Goal: Task Accomplishment & Management: Complete application form

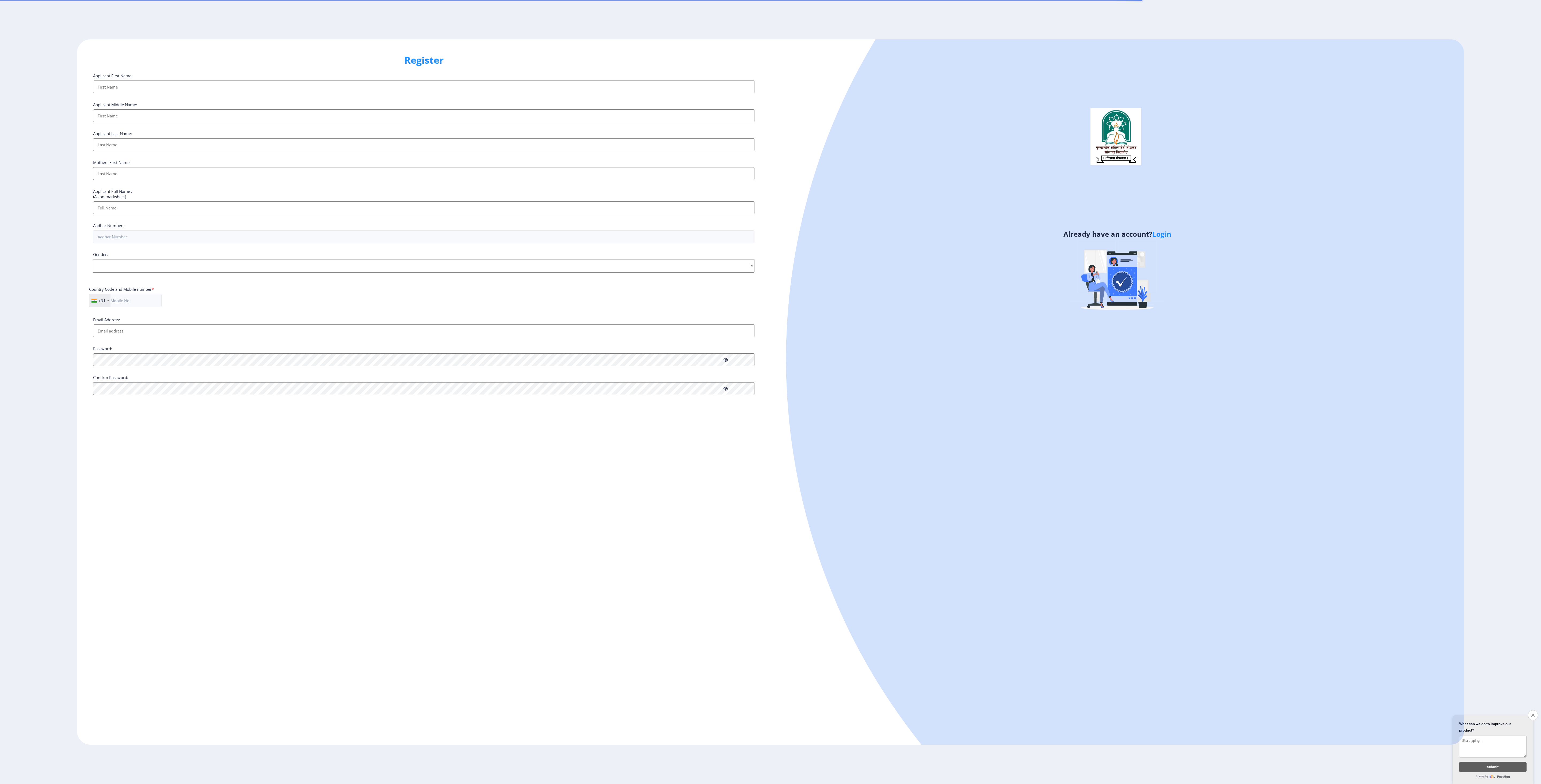
select select
click at [1159, 233] on link "Login" at bounding box center [1162, 234] width 19 height 10
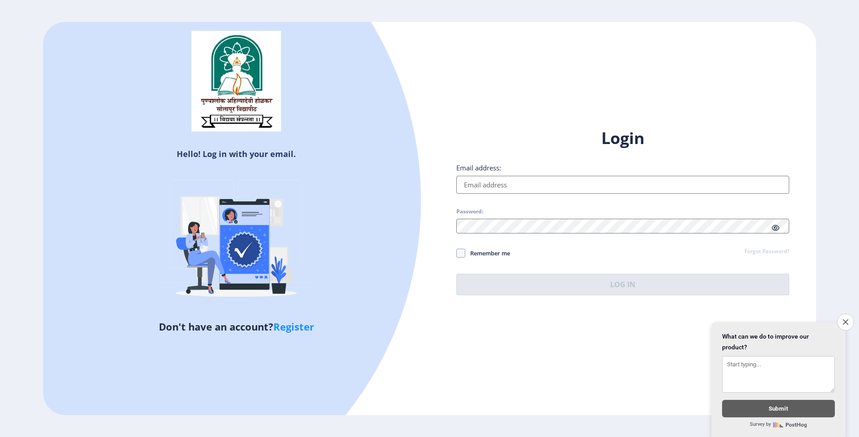
drag, startPoint x: 2473, startPoint y: 1, endPoint x: 557, endPoint y: 190, distance: 1925.2
click at [557, 190] on input "Email address:" at bounding box center [622, 185] width 333 height 18
type input "[EMAIL_ADDRESS][DOMAIN_NAME]"
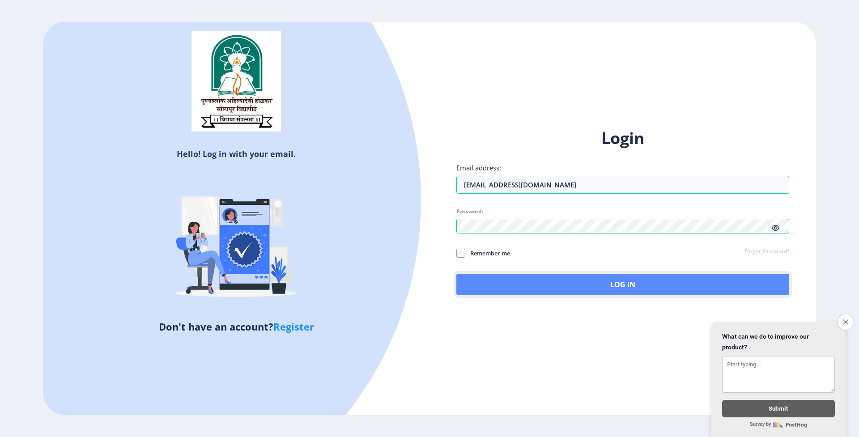
click at [623, 276] on button "Log In" at bounding box center [622, 284] width 333 height 21
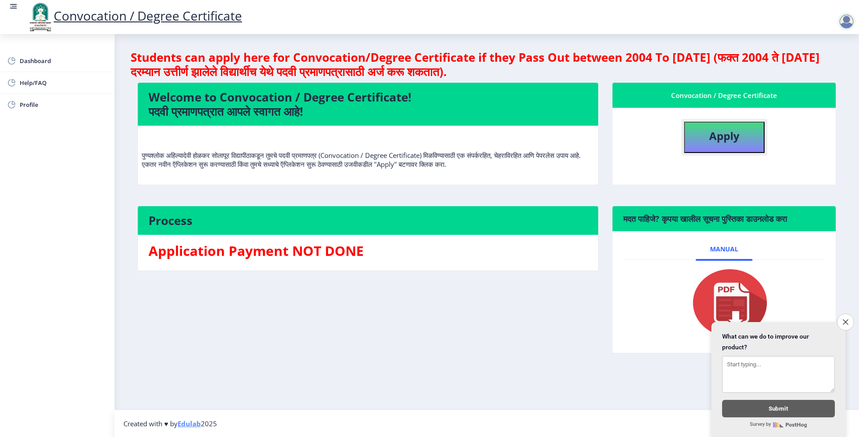
click at [714, 128] on b "Apply" at bounding box center [724, 135] width 30 height 15
select select
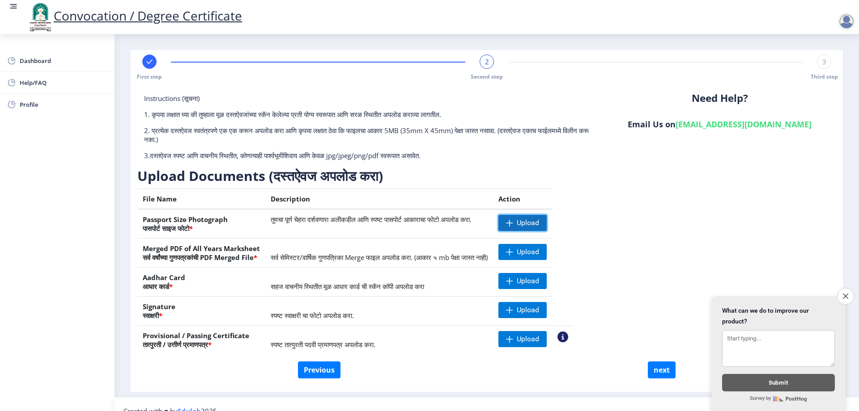
click at [517, 219] on span "Upload" at bounding box center [528, 223] width 22 height 9
click at [498, 215] on nb-action at bounding box center [511, 223] width 26 height 16
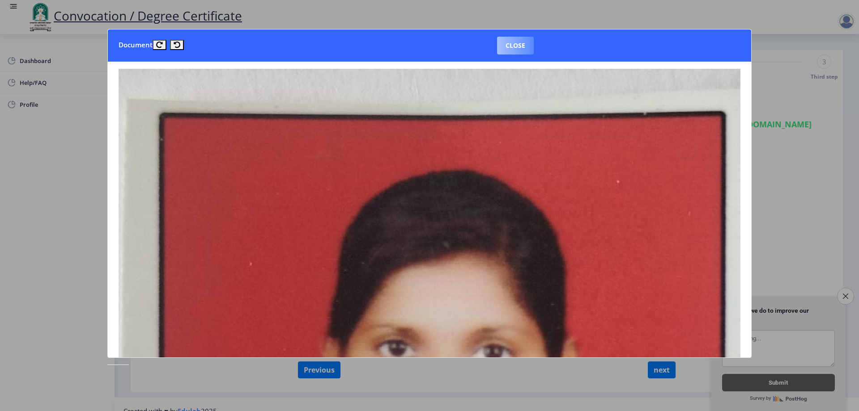
click at [503, 44] on button "Close" at bounding box center [515, 46] width 37 height 18
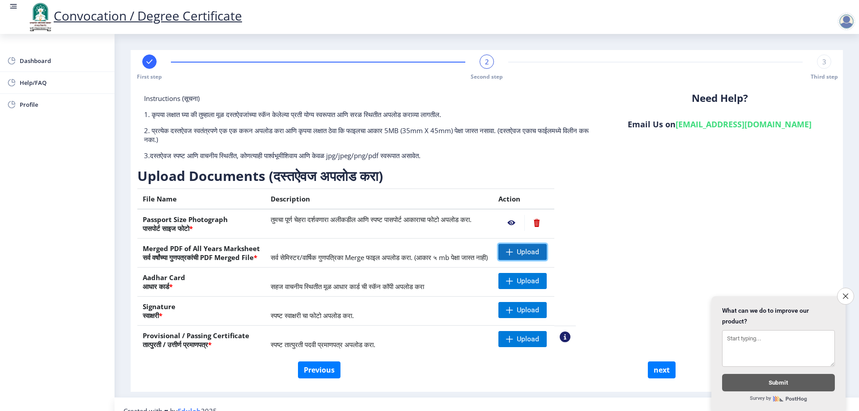
click at [517, 248] on span "Upload" at bounding box center [528, 252] width 22 height 9
click at [517, 277] on span "Upload" at bounding box center [528, 281] width 22 height 9
click at [524, 273] on nb-action at bounding box center [536, 281] width 25 height 16
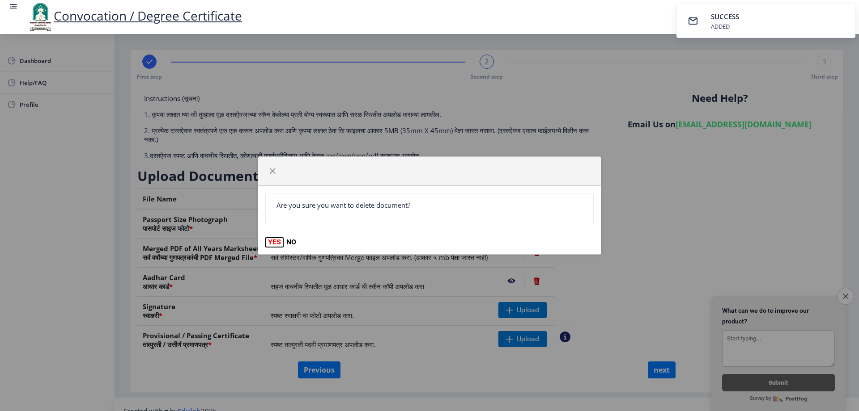
click at [273, 238] on button "YES" at bounding box center [274, 242] width 18 height 9
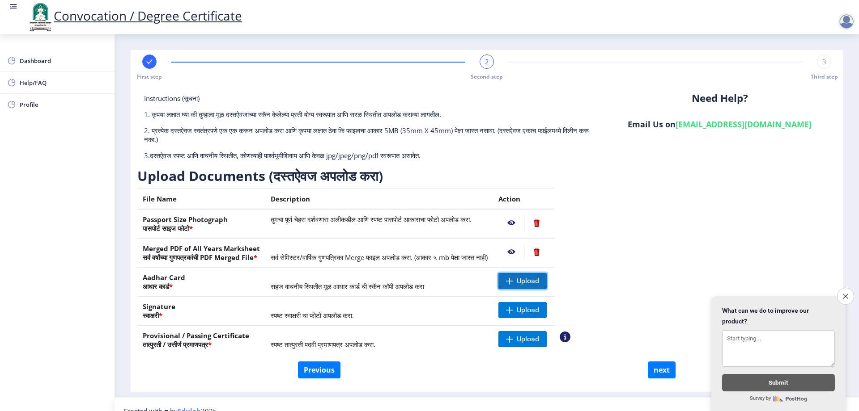
click at [517, 277] on span "Upload" at bounding box center [528, 281] width 22 height 9
click at [498, 273] on nb-action at bounding box center [511, 281] width 26 height 16
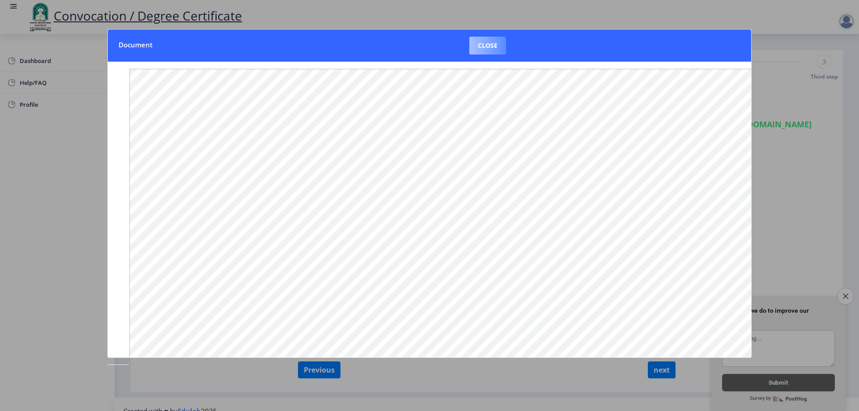
click at [476, 42] on button "Close" at bounding box center [487, 46] width 37 height 18
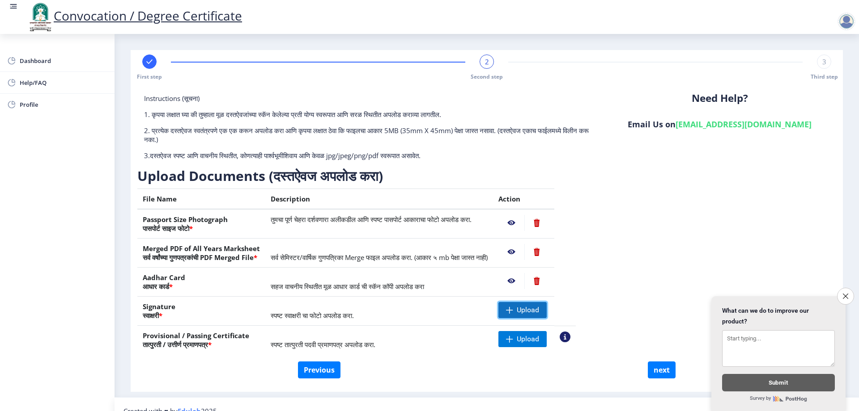
click at [517, 306] on span "Upload" at bounding box center [528, 310] width 22 height 9
click at [498, 302] on nb-action at bounding box center [511, 310] width 26 height 16
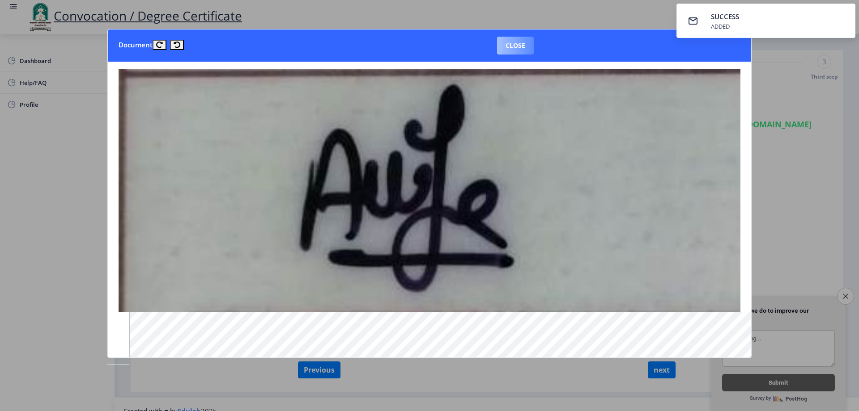
click at [503, 41] on button "Close" at bounding box center [515, 46] width 37 height 18
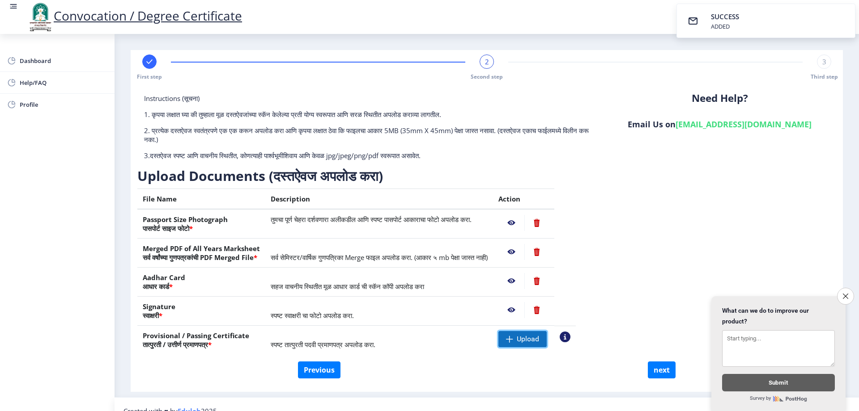
click at [517, 335] on span "Upload" at bounding box center [528, 339] width 22 height 9
click at [498, 331] on nb-action at bounding box center [511, 339] width 26 height 16
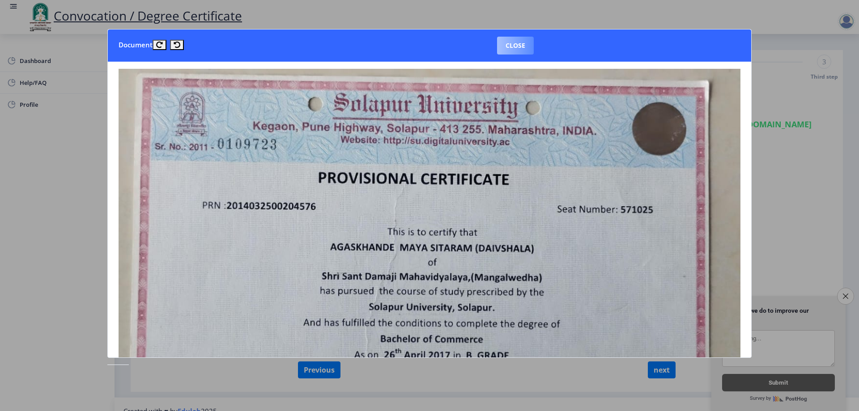
click at [500, 46] on button "Close" at bounding box center [515, 46] width 37 height 18
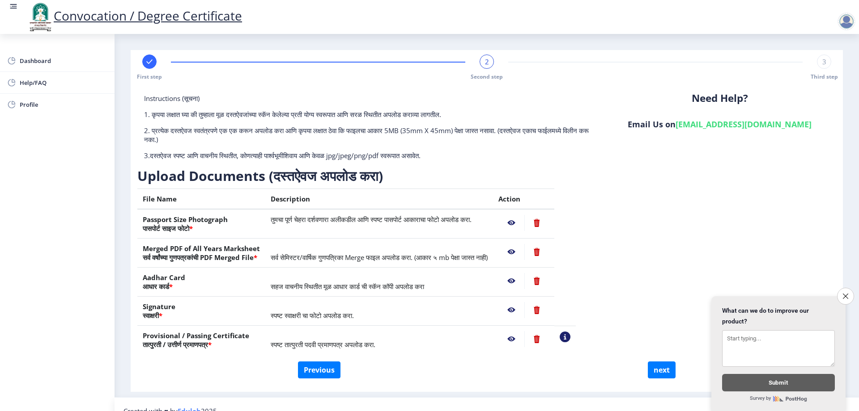
click at [498, 302] on nb-action at bounding box center [511, 310] width 26 height 16
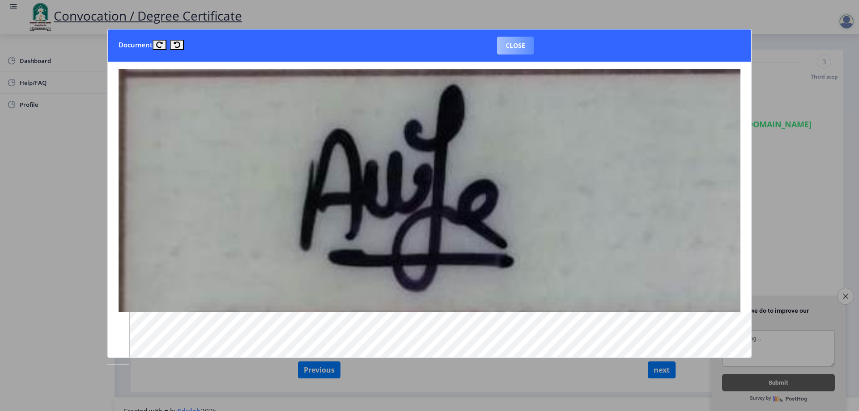
click at [505, 46] on button "Close" at bounding box center [515, 46] width 37 height 18
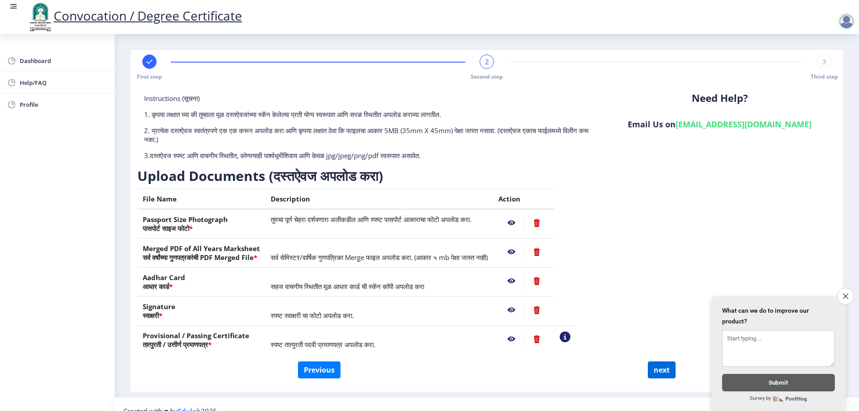
click at [657, 362] on button "next" at bounding box center [662, 370] width 28 height 17
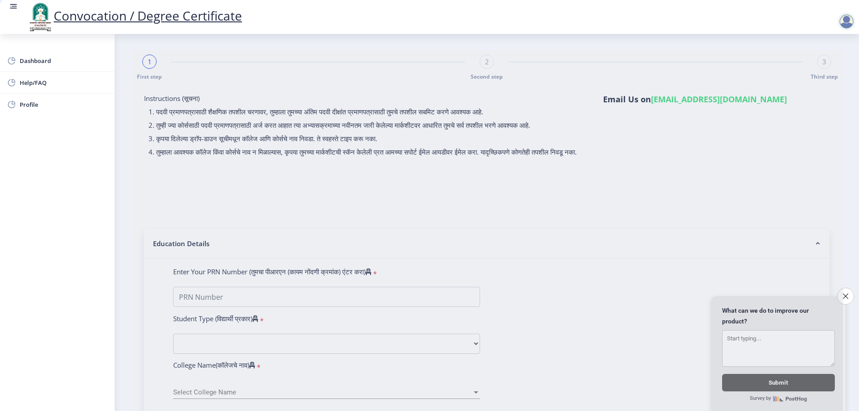
select select
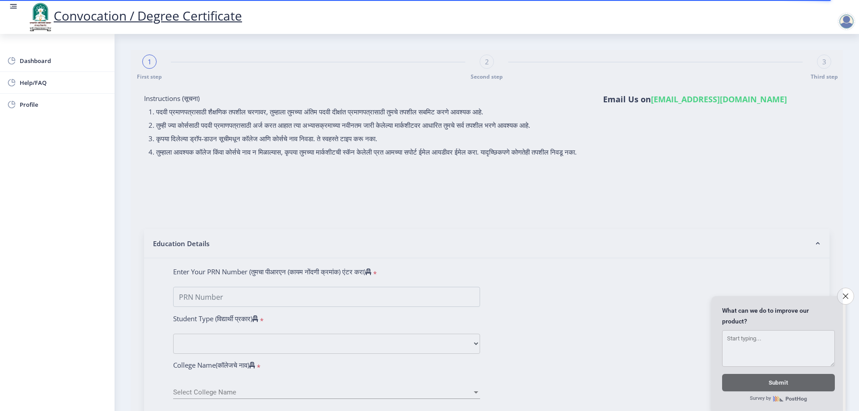
type input "Bcome DEGREE"
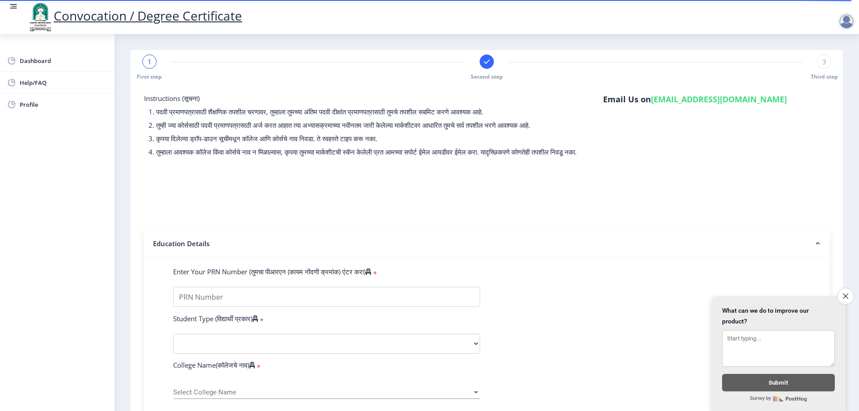
select select
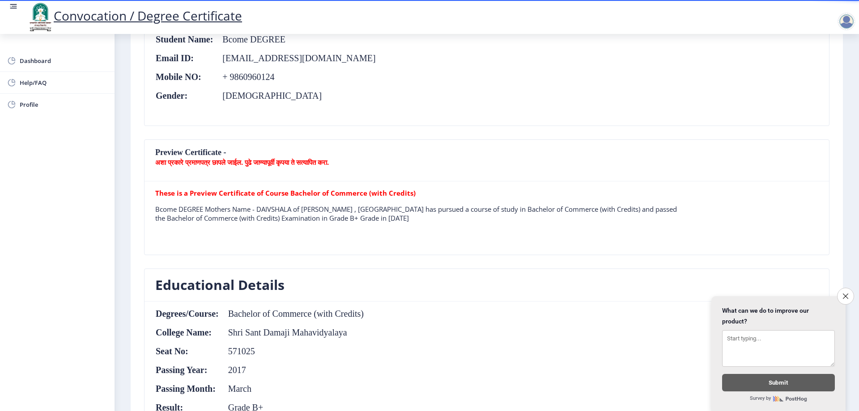
scroll to position [88, 0]
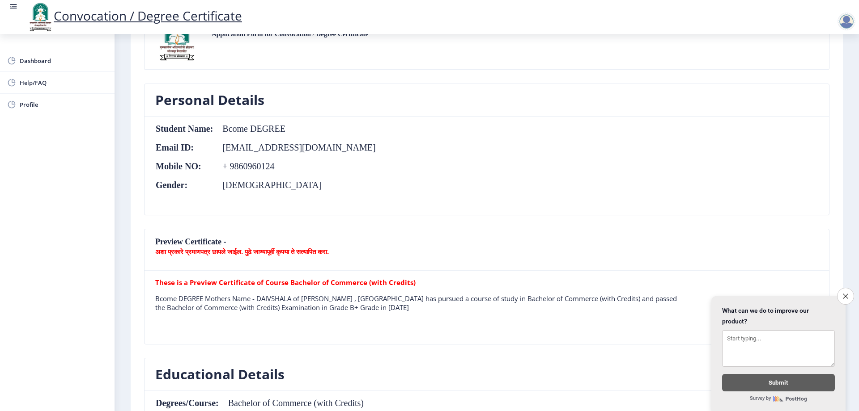
click at [846, 20] on div at bounding box center [846, 22] width 18 height 18
click at [22, 99] on span "Profile" at bounding box center [64, 104] width 88 height 11
select select
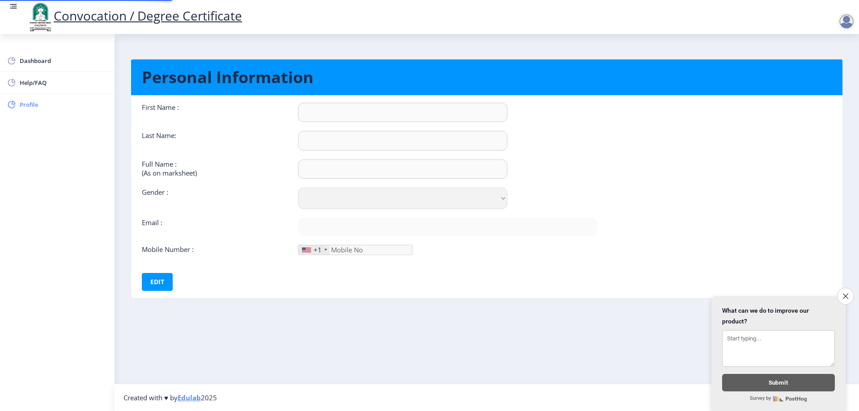
type input "MAYA"
type input "AGASKHANDE"
type input "Bcome DEGREE"
select select "[DEMOGRAPHIC_DATA]"
type input "[EMAIL_ADDRESS][DOMAIN_NAME]"
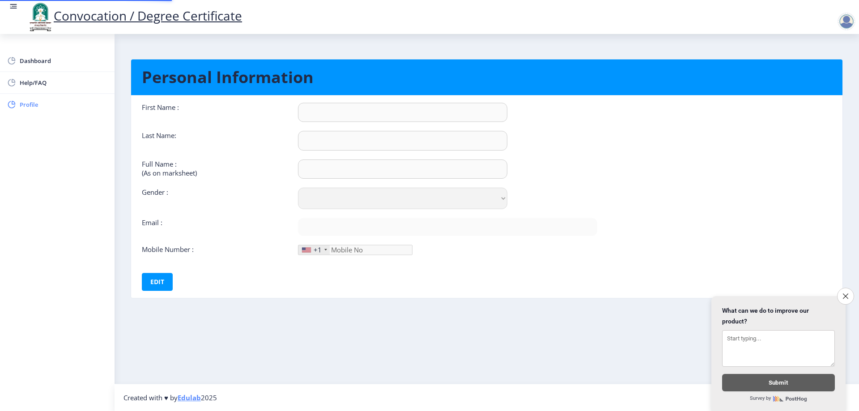
type input "9860960124"
click at [330, 160] on input "Bcome DEGREE" at bounding box center [402, 169] width 209 height 19
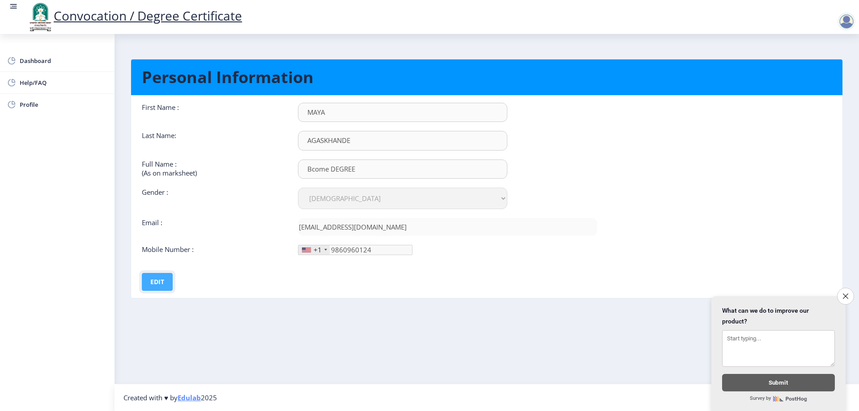
click at [142, 273] on button "Edit" at bounding box center [157, 282] width 31 height 18
click at [345, 160] on input "Bcome DEGREE" at bounding box center [402, 169] width 209 height 19
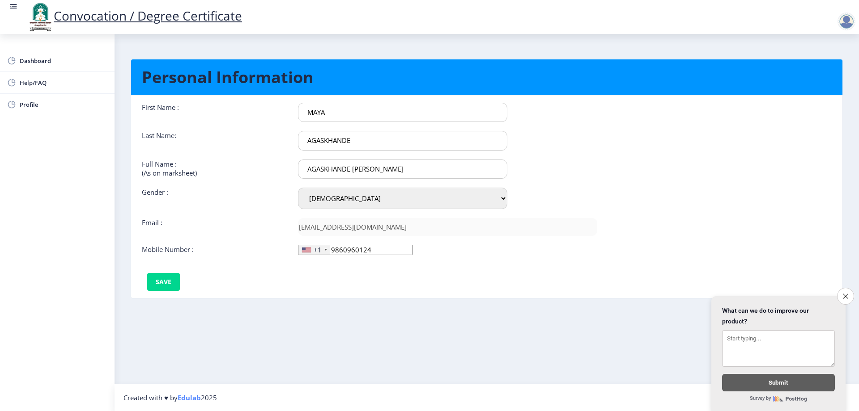
type input "AGASKHANDE [PERSON_NAME]"
click at [324, 249] on div at bounding box center [325, 250] width 3 height 2
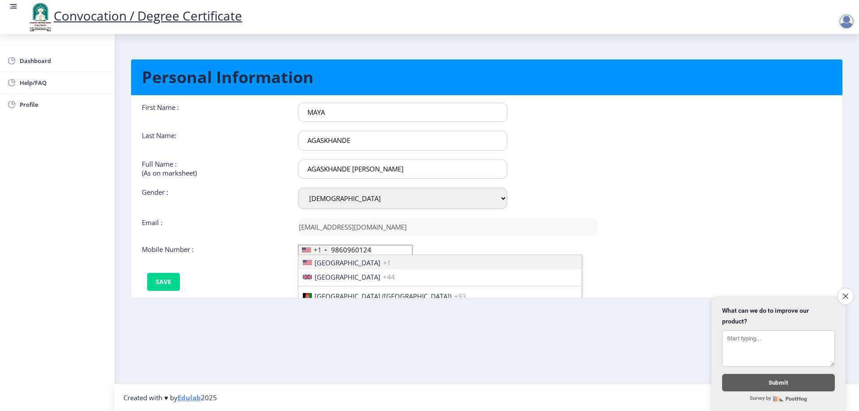
click at [314, 246] on div "+1" at bounding box center [318, 250] width 8 height 9
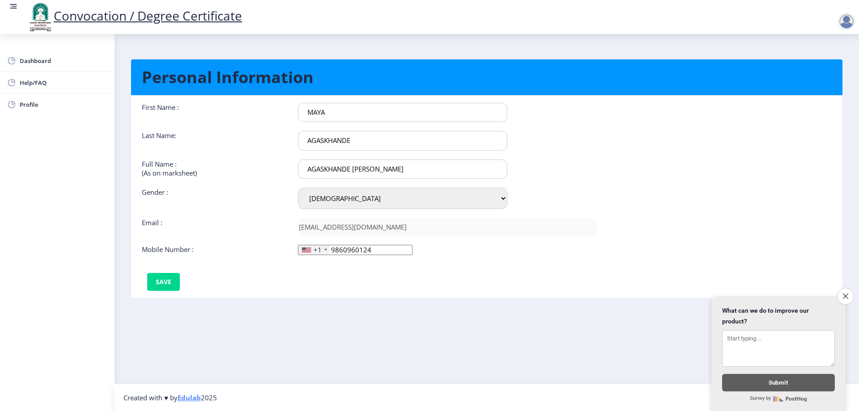
click at [314, 246] on div "+1" at bounding box center [318, 250] width 8 height 9
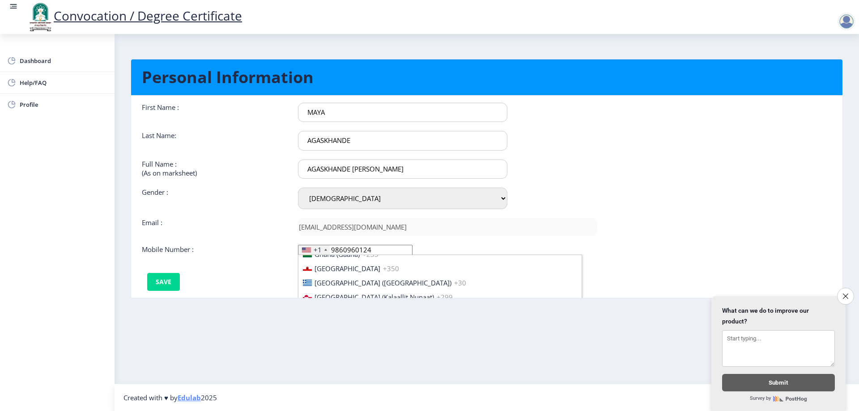
scroll to position [1187, 0]
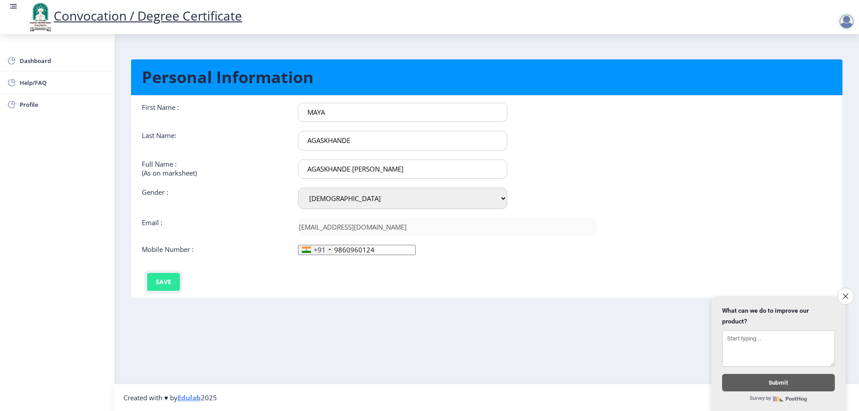
click at [147, 273] on button "Save" at bounding box center [163, 282] width 33 height 18
click at [33, 55] on span "Dashboard" at bounding box center [64, 60] width 88 height 11
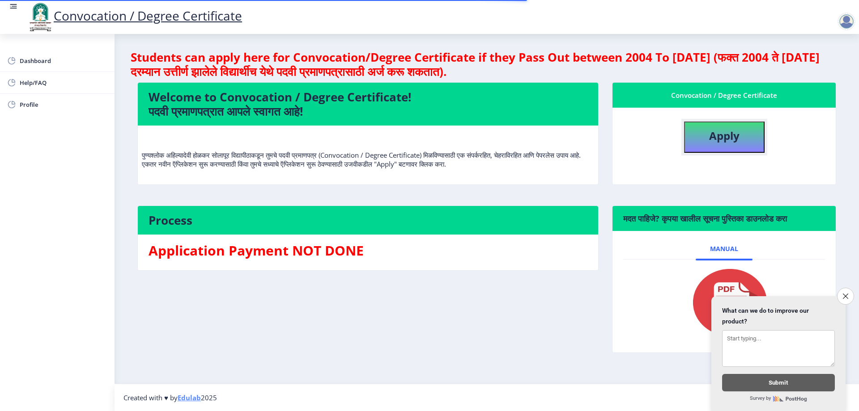
click at [729, 128] on b "Apply" at bounding box center [724, 135] width 30 height 15
select select
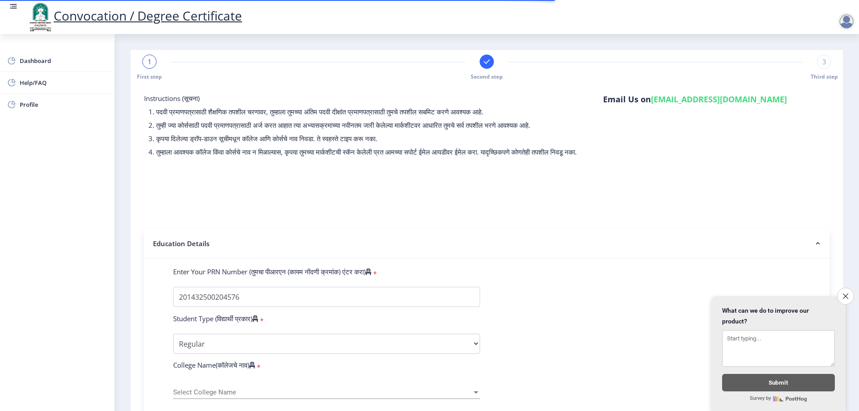
select select
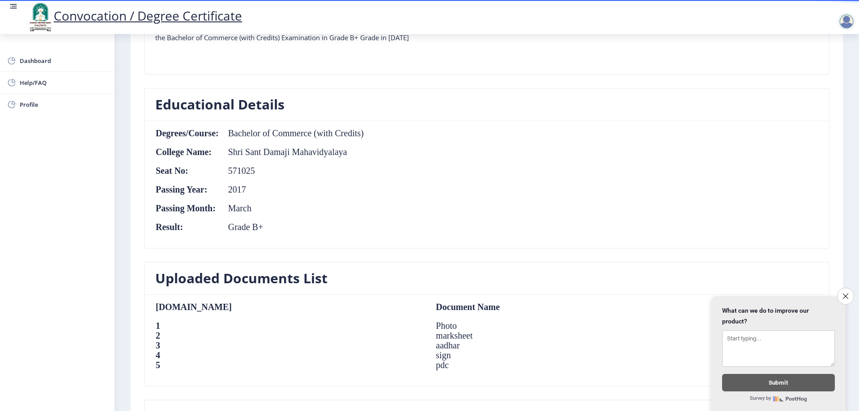
scroll to position [447, 0]
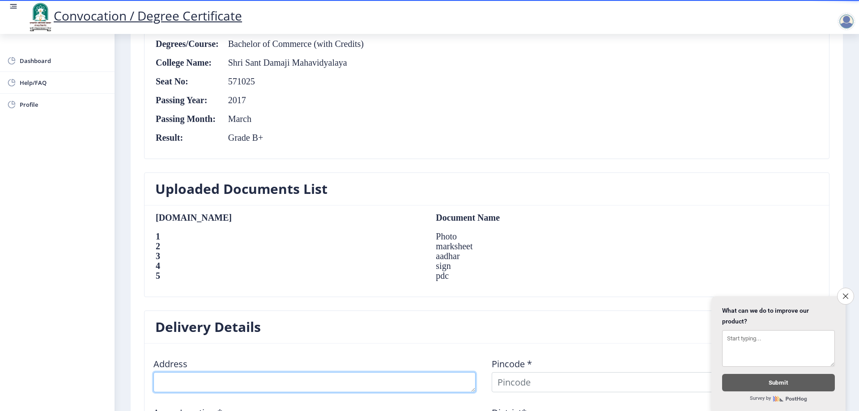
click at [195, 373] on textarea at bounding box center [314, 383] width 322 height 20
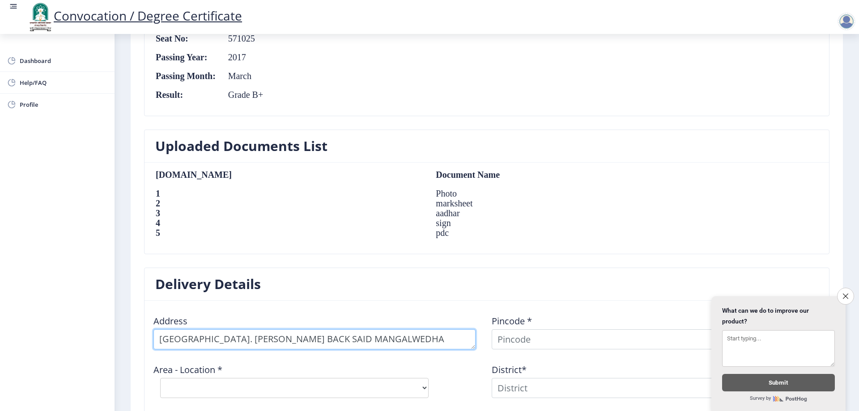
type textarea "[GEOGRAPHIC_DATA]. [PERSON_NAME] BACK SAID MANGALWEDHA"
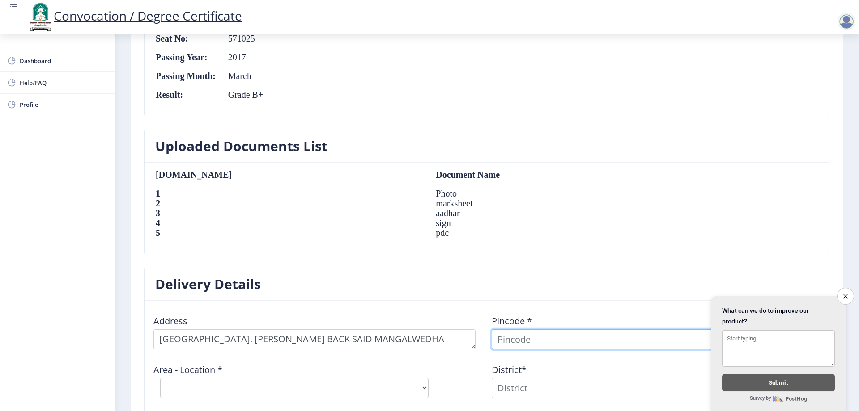
click at [537, 330] on input at bounding box center [652, 340] width 322 height 20
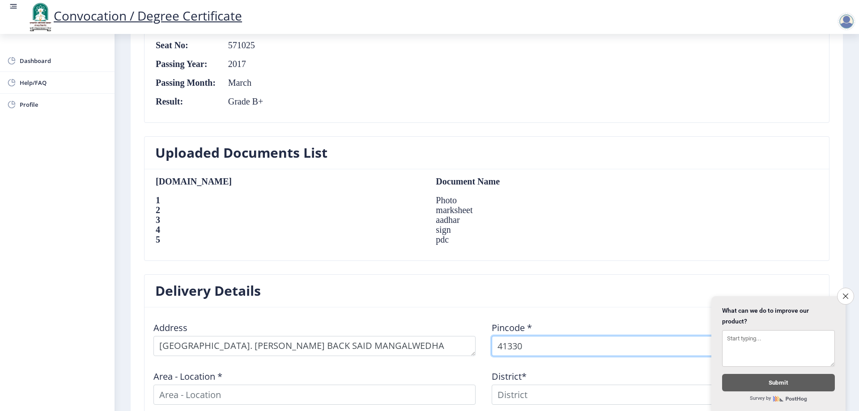
type input "413305"
select select
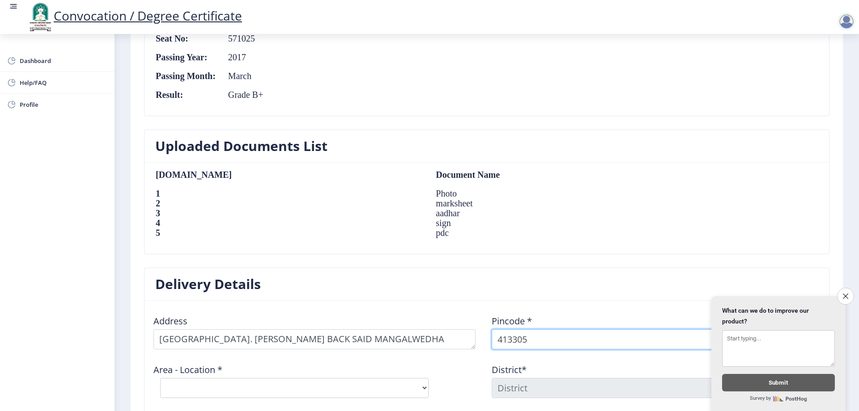
type input "413305"
click at [395, 378] on select "Select Area Location [GEOGRAPHIC_DATA] [PERSON_NAME] [PERSON_NAME] B.O Bramhapu…" at bounding box center [294, 388] width 268 height 20
select select "10: Object"
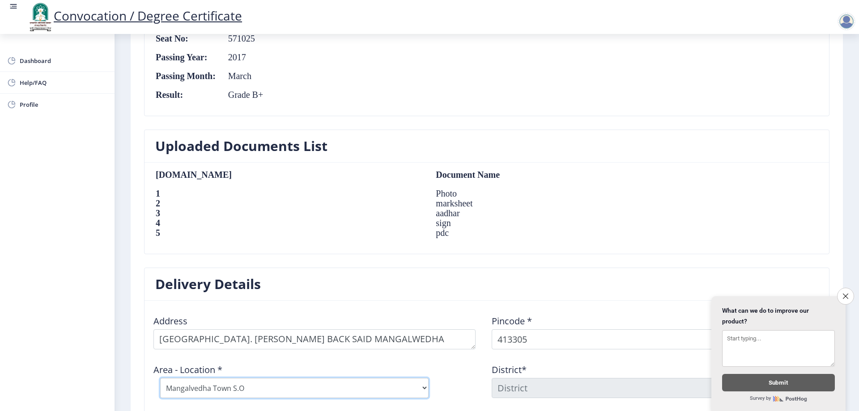
click at [160, 378] on select "Select Area Location [GEOGRAPHIC_DATA] [PERSON_NAME] [PERSON_NAME] B.O Bramhapu…" at bounding box center [294, 388] width 268 height 20
type input "SOLAPUR"
type input "[GEOGRAPHIC_DATA]"
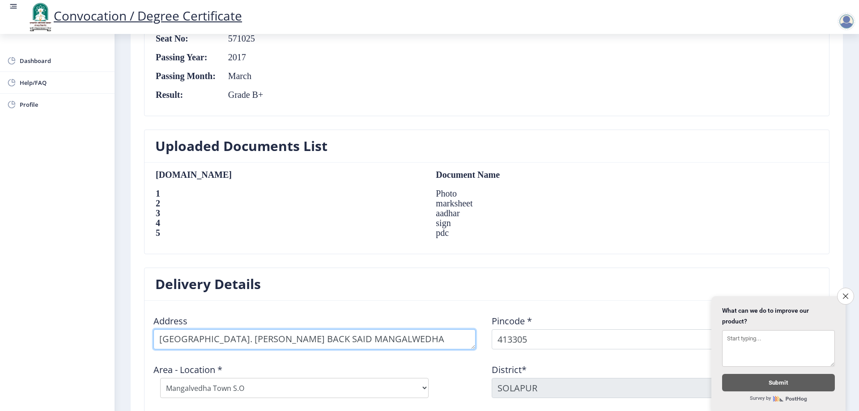
click at [207, 330] on textarea at bounding box center [314, 340] width 322 height 20
click at [243, 330] on textarea at bounding box center [314, 340] width 322 height 20
click at [375, 330] on textarea at bounding box center [314, 340] width 322 height 20
click at [410, 330] on textarea at bounding box center [314, 340] width 322 height 20
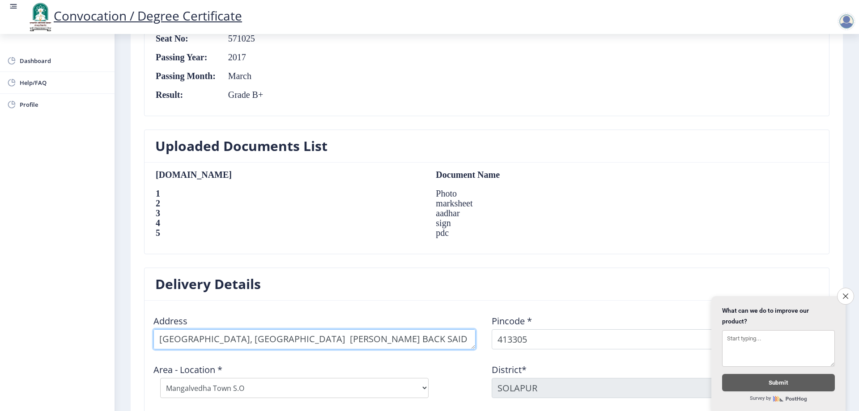
click at [153, 330] on textarea at bounding box center [314, 340] width 322 height 20
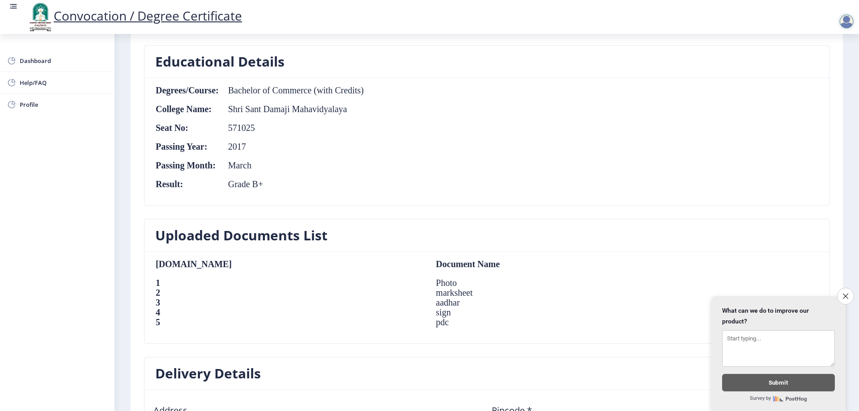
scroll to position [356, 0]
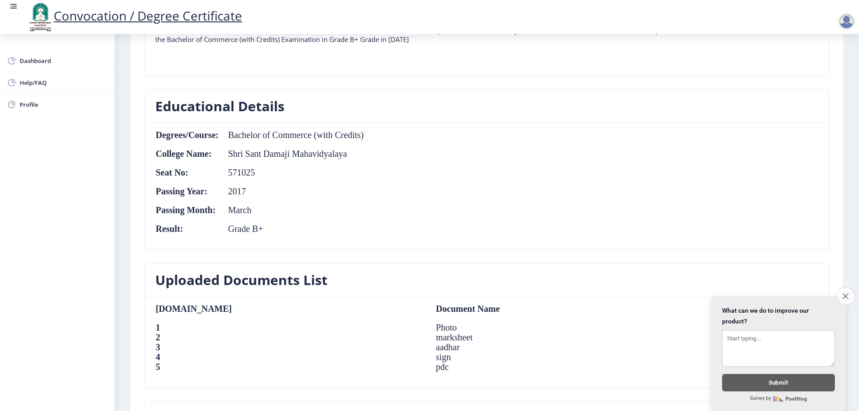
type textarea "[PERSON_NAME] ,[GEOGRAPHIC_DATA], [GEOGRAPHIC_DATA] [PERSON_NAME] BACK SAID , B…"
click at [848, 301] on button "Close survey" at bounding box center [845, 296] width 19 height 19
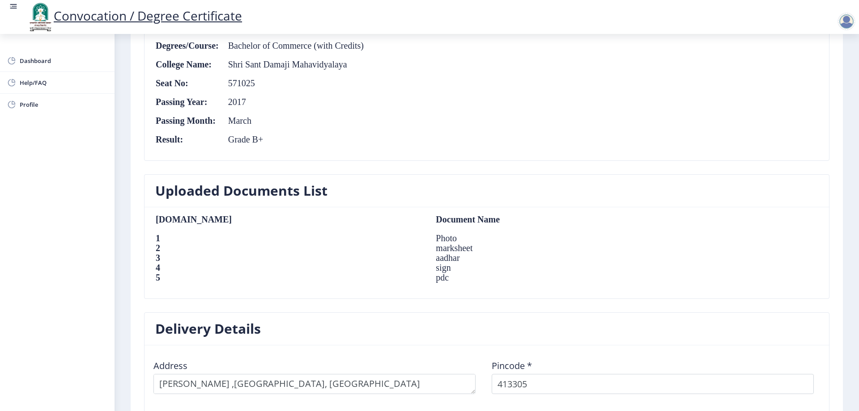
scroll to position [490, 0]
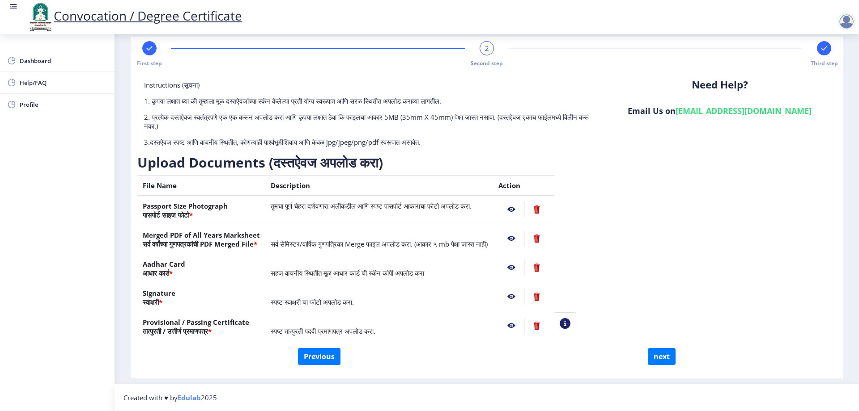
scroll to position [0, 0]
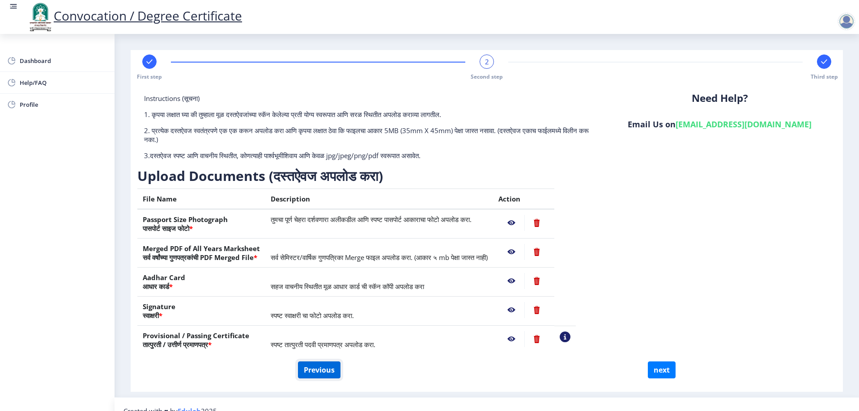
click at [302, 362] on button "Previous" at bounding box center [319, 370] width 42 height 17
select select "Regular"
select select "Advanced Banking"
select select "2017"
select select "March"
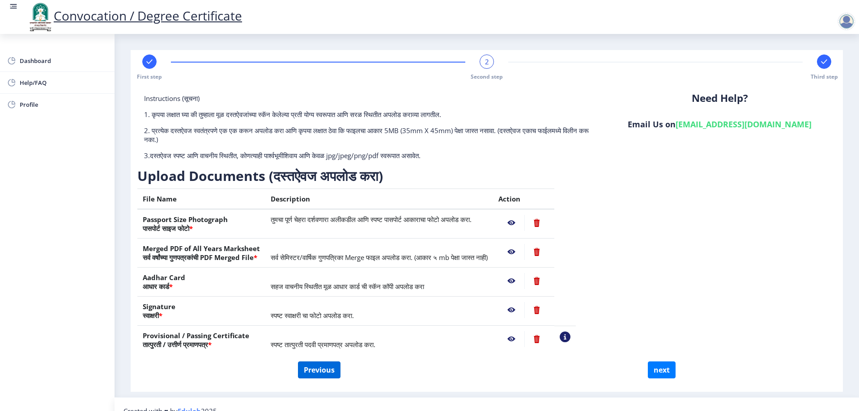
select select "Grade B+"
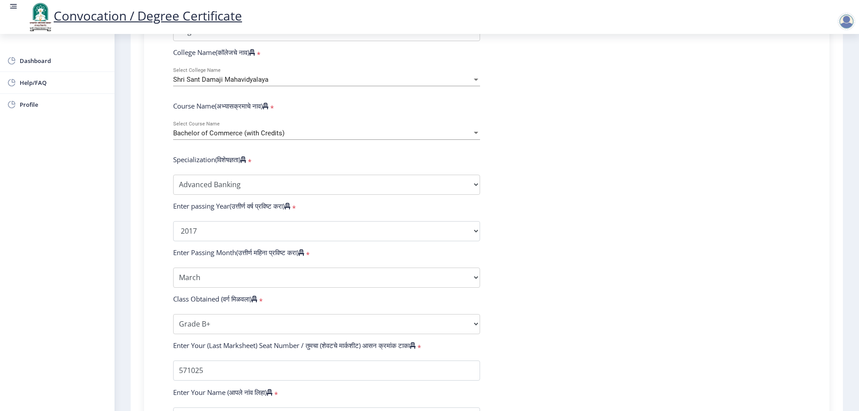
scroll to position [389, 0]
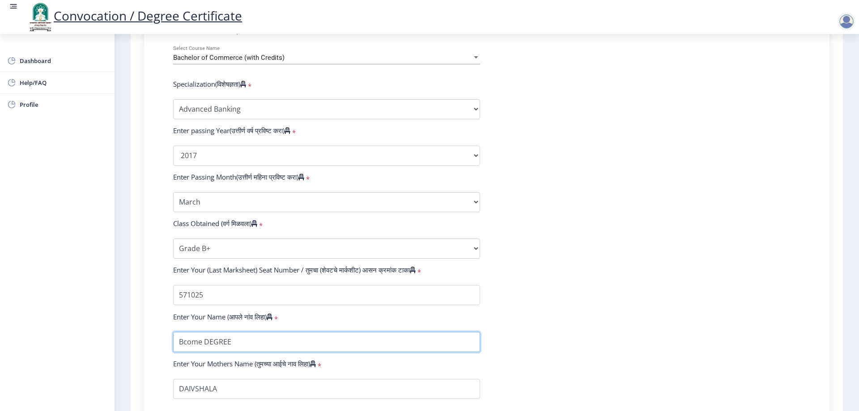
click at [198, 332] on input "textarea" at bounding box center [326, 342] width 307 height 20
type input "B"
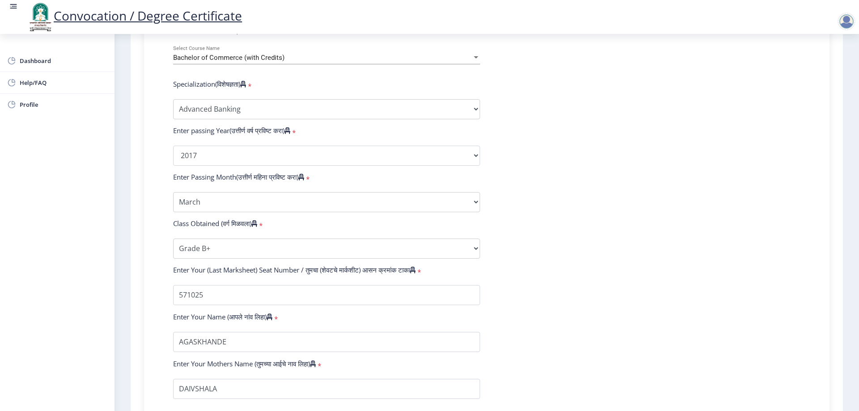
click at [267, 314] on icon at bounding box center [270, 317] width 6 height 7
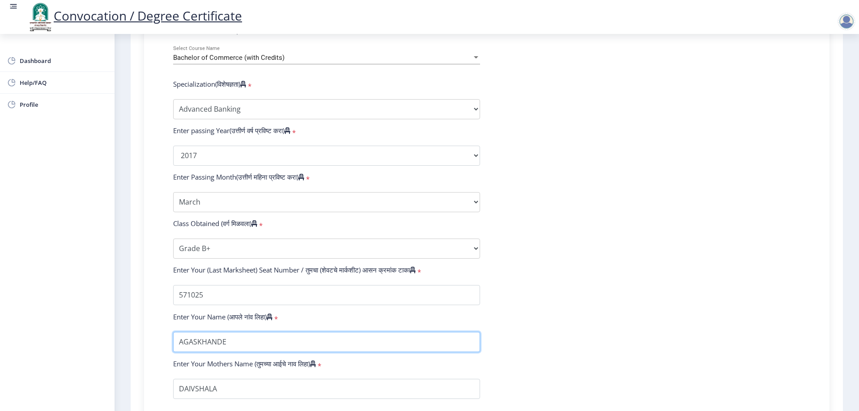
click at [202, 332] on input "textarea" at bounding box center [326, 342] width 307 height 20
type input "AGASKHANDE [PERSON_NAME]"
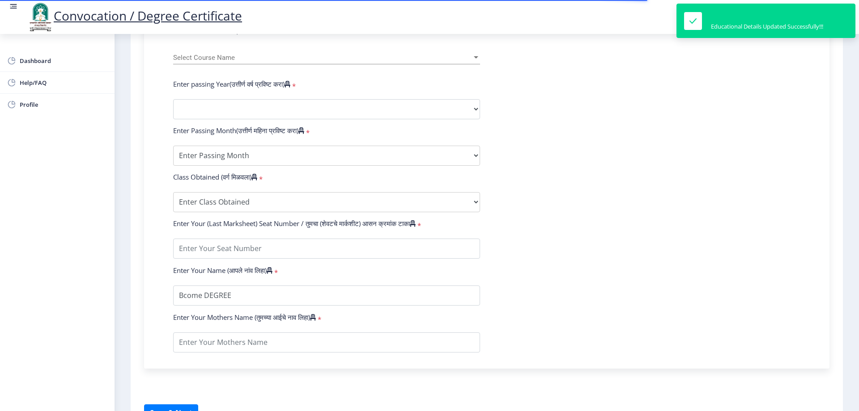
select select
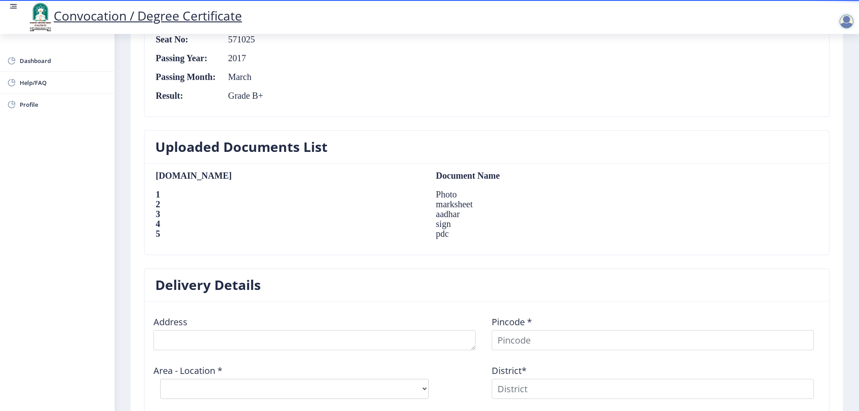
scroll to position [490, 0]
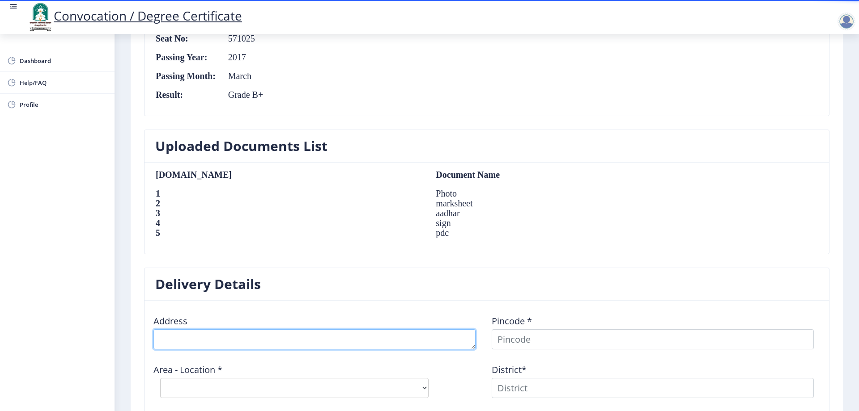
click at [304, 330] on textarea at bounding box center [314, 340] width 322 height 20
type textarea "C"
type textarea "r"
type textarea "E"
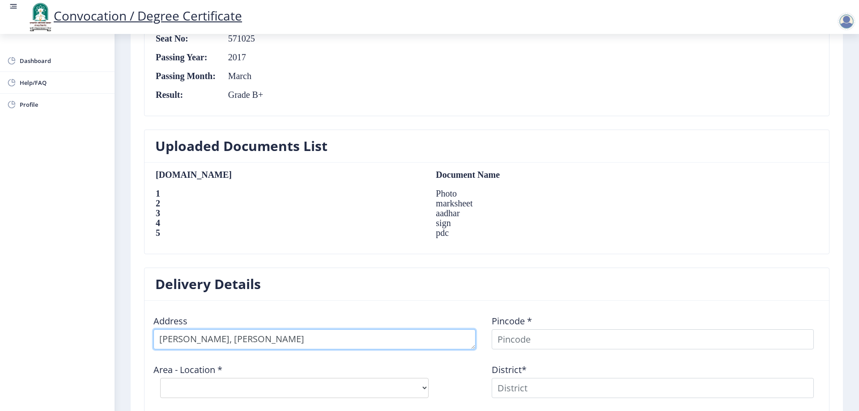
click at [187, 330] on textarea at bounding box center [314, 340] width 322 height 20
click at [285, 330] on textarea at bounding box center [314, 340] width 322 height 20
type textarea "[PERSON_NAME], [PERSON_NAME] road, [GEOGRAPHIC_DATA][PERSON_NAME] back said man…"
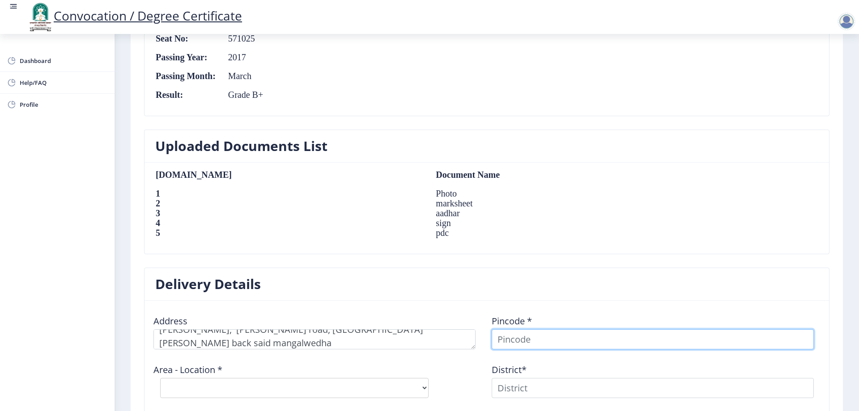
click at [508, 330] on input at bounding box center [652, 340] width 322 height 20
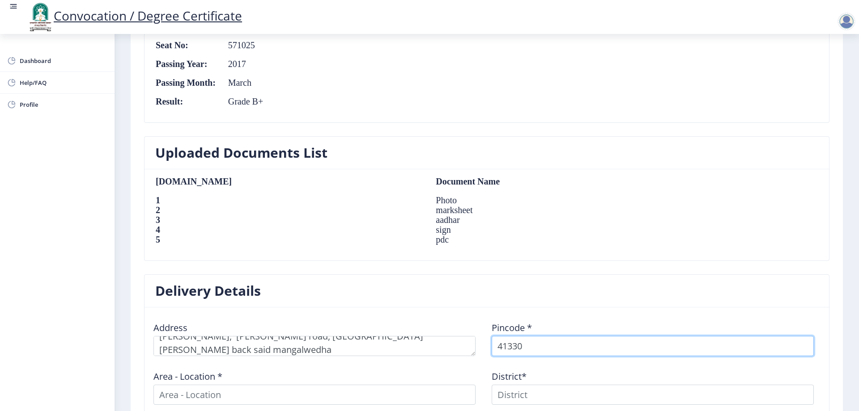
type input "413305"
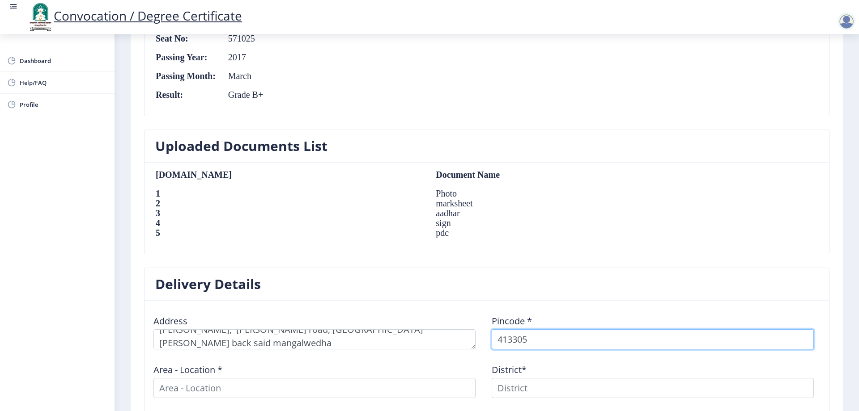
select select
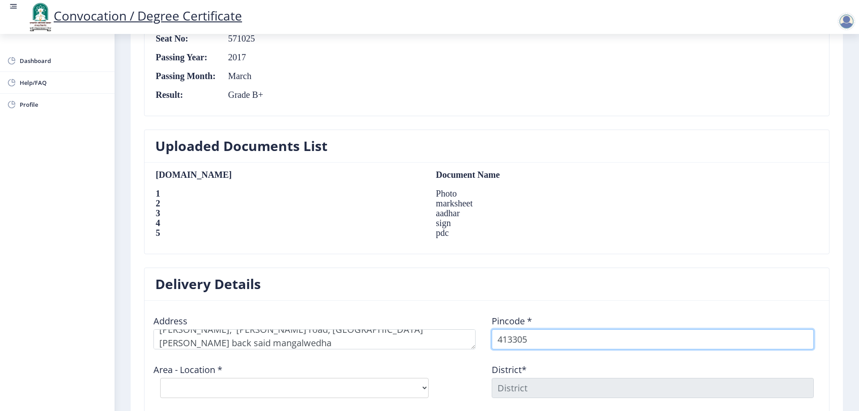
type input "413305"
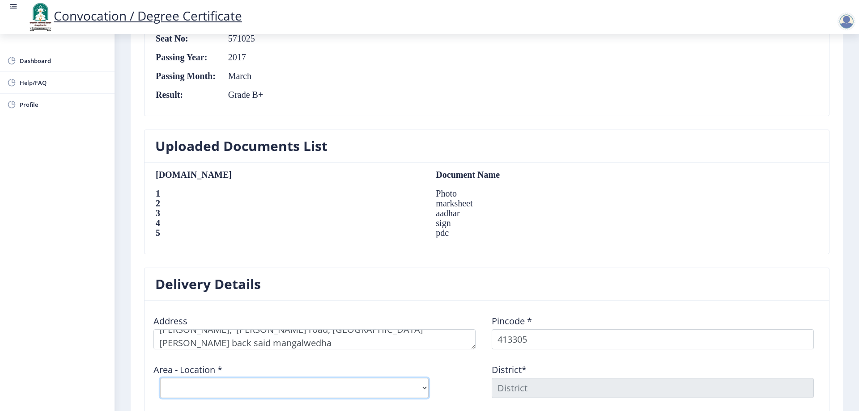
click at [396, 378] on select "Select Area Location [GEOGRAPHIC_DATA] [PERSON_NAME] [PERSON_NAME] B.O Bramhapu…" at bounding box center [294, 388] width 268 height 20
select select "10: Object"
click at [160, 378] on select "Select Area Location [GEOGRAPHIC_DATA] [PERSON_NAME] [PERSON_NAME] B.O Bramhapu…" at bounding box center [294, 388] width 268 height 20
type input "SOLAPUR"
type input "[GEOGRAPHIC_DATA]"
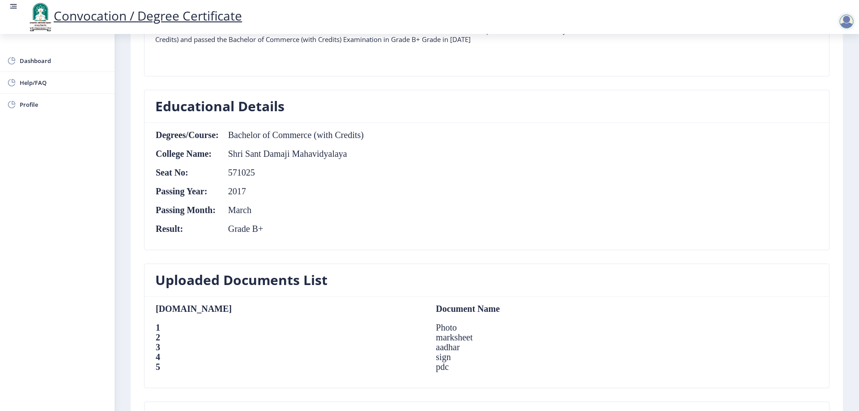
scroll to position [0, 0]
type textarea "[PERSON_NAME], [PERSON_NAME][GEOGRAPHIC_DATA], [GEOGRAPHIC_DATA][PERSON_NAME] b…"
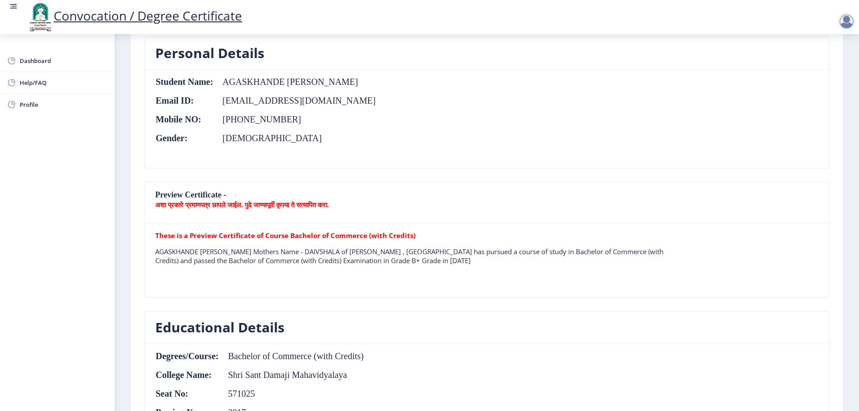
scroll to position [132, 0]
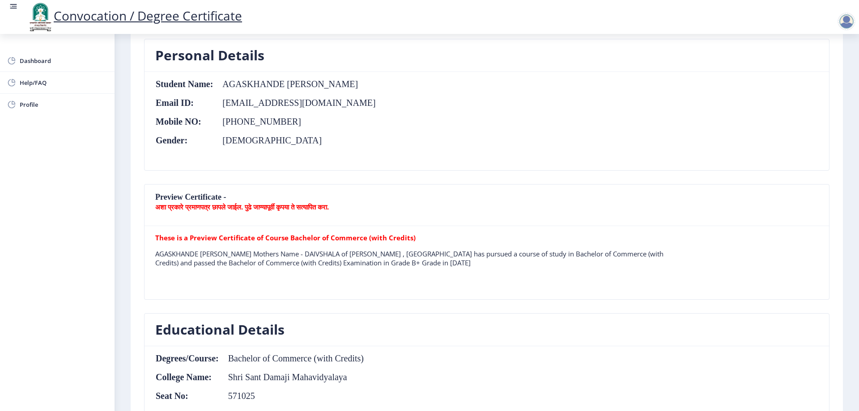
click at [182, 203] on b "अशा प्रकारे प्रमाणपत्र छापले जाईल. पुढे जाण्यापूर्वी कृपया ते सत्यापित करा." at bounding box center [242, 207] width 174 height 9
click at [208, 203] on b "अशा प्रकारे प्रमाणपत्र छापले जाईल. पुढे जाण्यापूर्वी कृपया ते सत्यापित करा." at bounding box center [242, 207] width 174 height 9
click at [236, 203] on b "अशा प्रकारे प्रमाणपत्र छापले जाईल. पुढे जाण्यापूर्वी कृपया ते सत्यापित करा." at bounding box center [242, 207] width 174 height 9
click at [243, 203] on b "अशा प्रकारे प्रमाणपत्र छापले जाईल. पुढे जाण्यापूर्वी कृपया ते सत्यापित करा." at bounding box center [242, 207] width 174 height 9
click at [273, 203] on b "अशा प्रकारे प्रमाणपत्र छापले जाईल. पुढे जाण्यापूर्वी कृपया ते सत्यापित करा." at bounding box center [242, 207] width 174 height 9
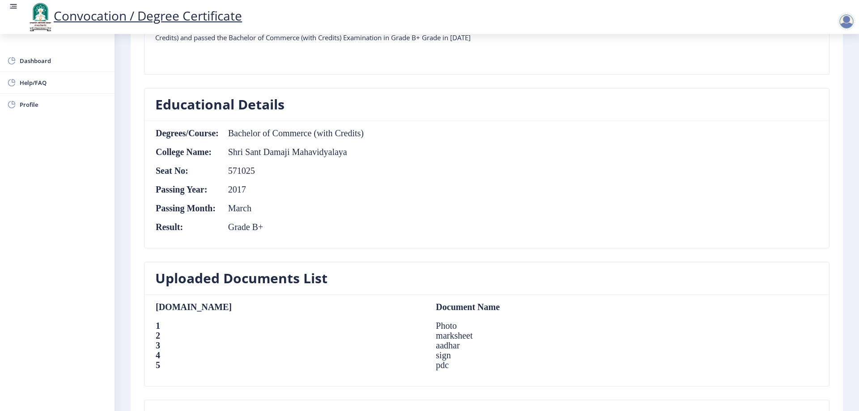
scroll to position [490, 0]
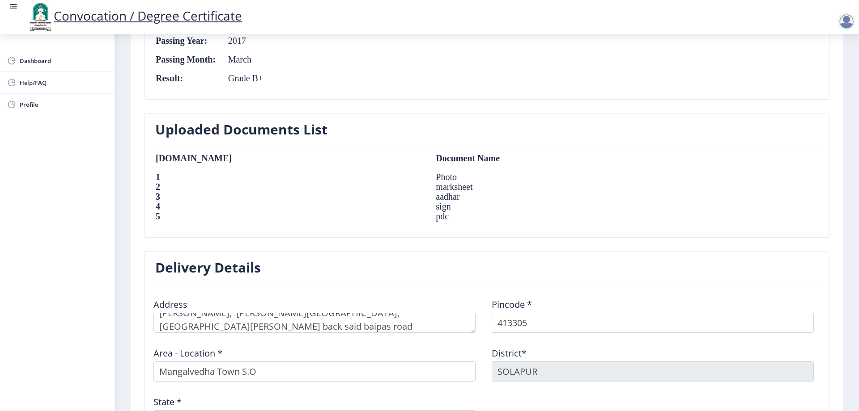
select select "sealed"
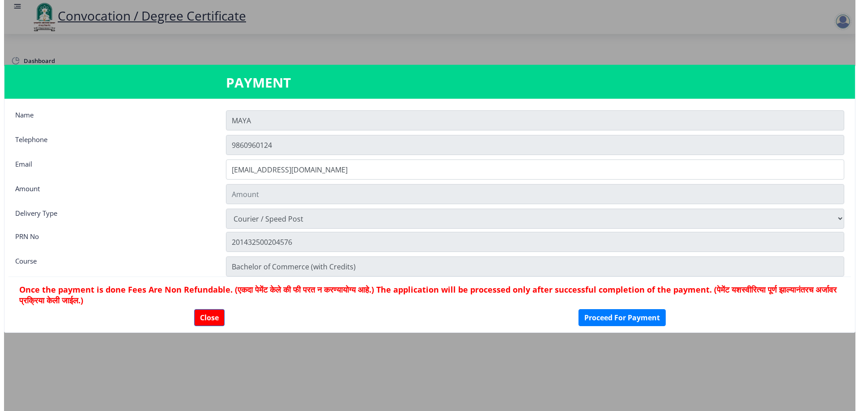
scroll to position [506, 0]
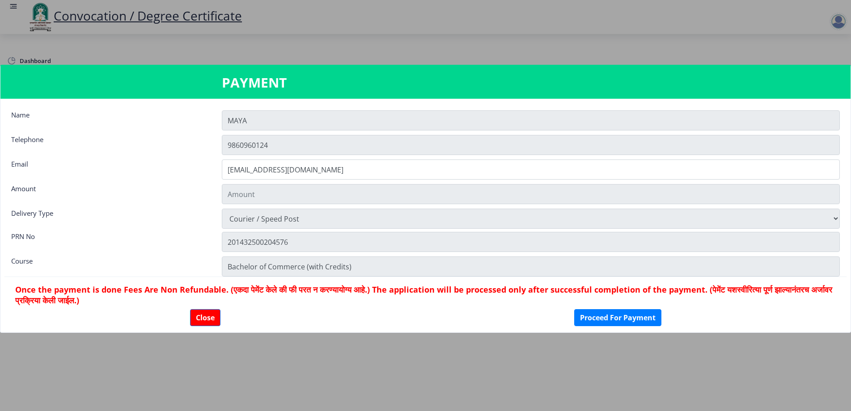
type input "2885"
click at [194, 309] on button "Close" at bounding box center [205, 317] width 30 height 17
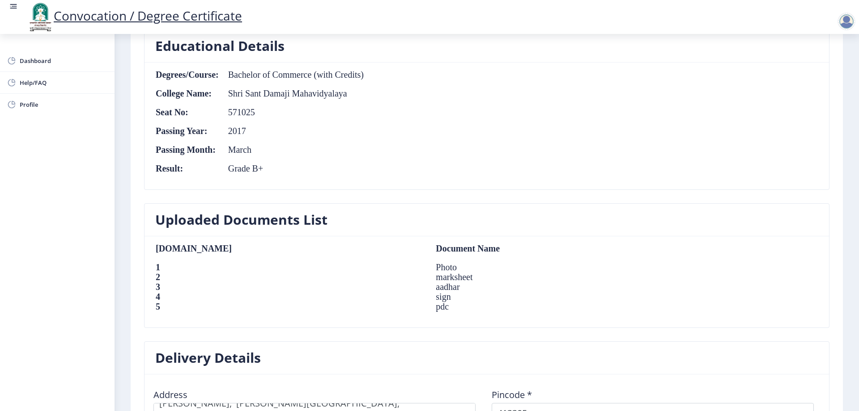
scroll to position [507, 0]
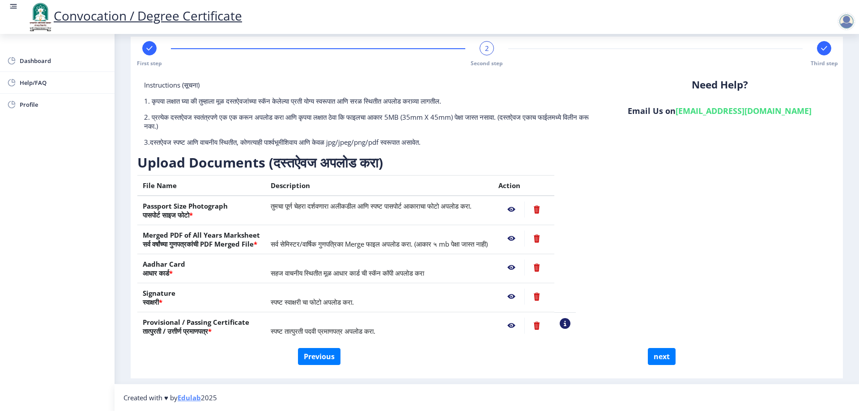
scroll to position [0, 0]
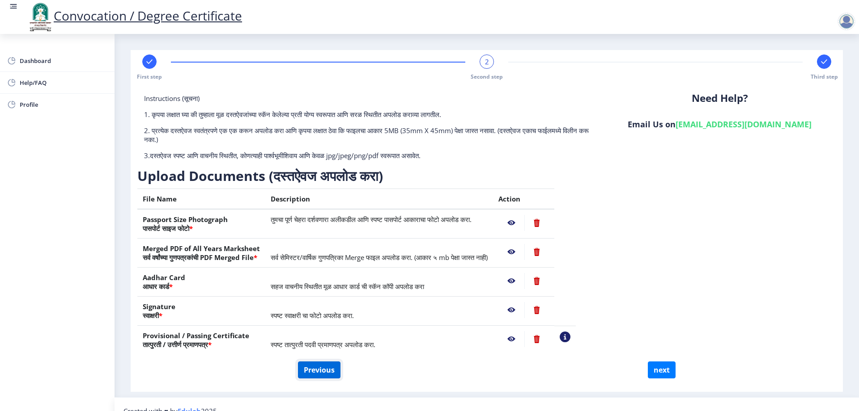
click at [301, 362] on button "Previous" at bounding box center [319, 370] width 42 height 17
select select "Regular"
select select "Advanced Banking"
select select "2017"
select select "March"
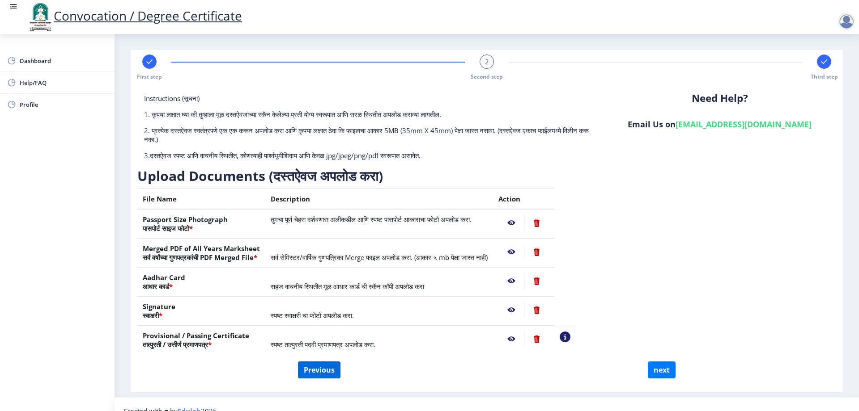
select select "Grade B+"
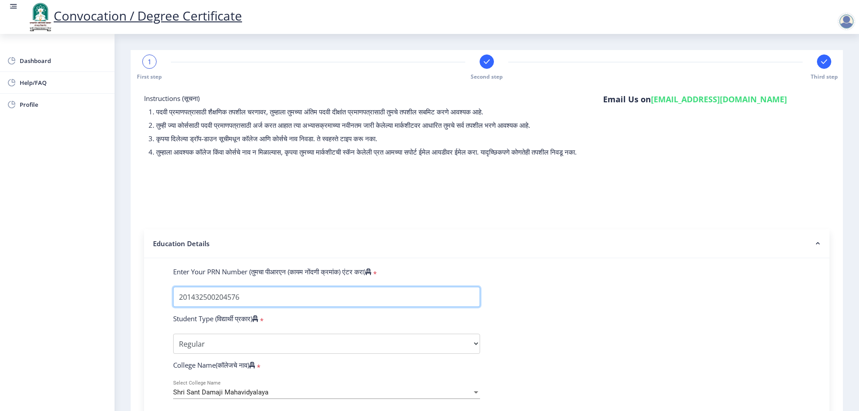
click at [173, 287] on input "Enter Your PRN Number (तुमचा पीआरएन (कायम नोंदणी क्रमांक) एंटर करा)" at bounding box center [326, 297] width 307 height 20
click at [223, 287] on input "Enter Your PRN Number (तुमचा पीआरएन (कायम नोंदणी क्रमांक) एंटर करा)" at bounding box center [326, 297] width 307 height 20
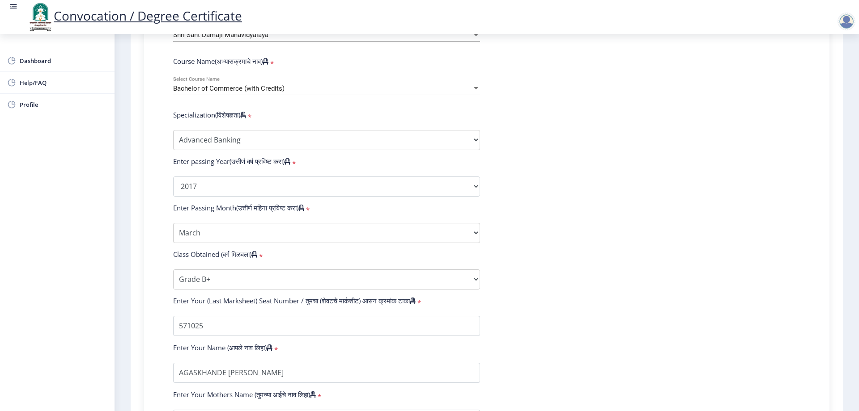
scroll to position [389, 0]
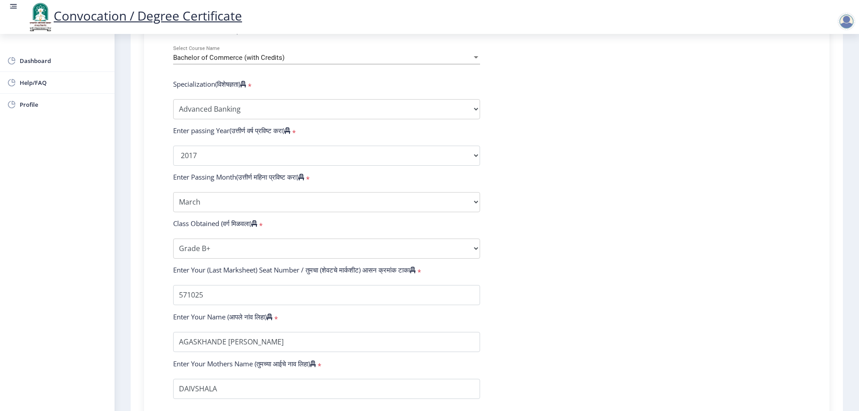
type input "2014032500204576"
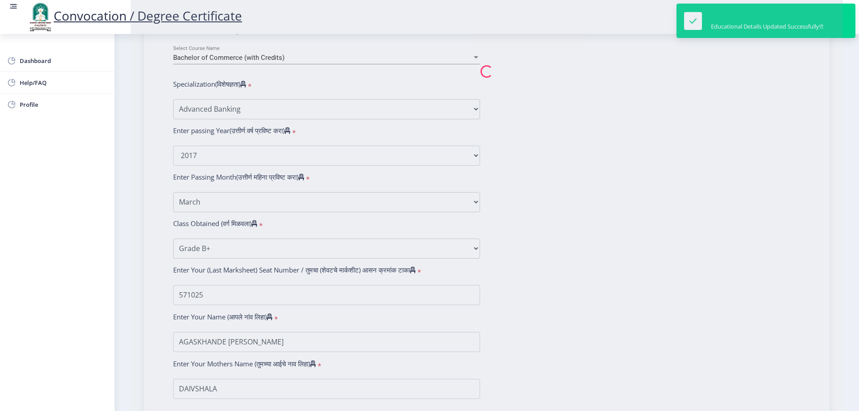
select select
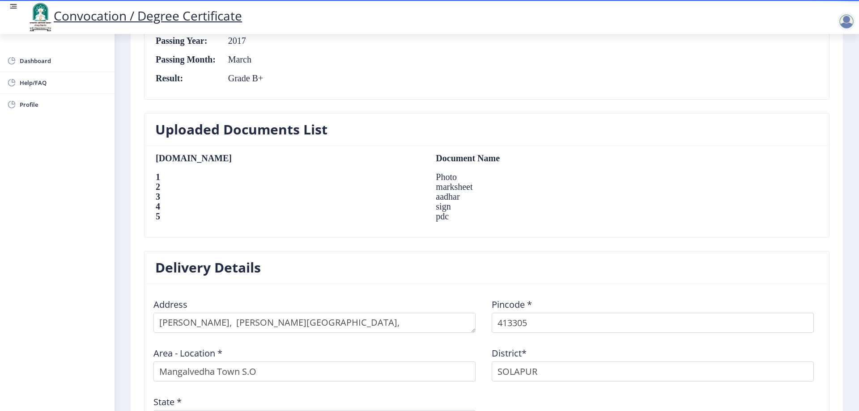
select select "sealed"
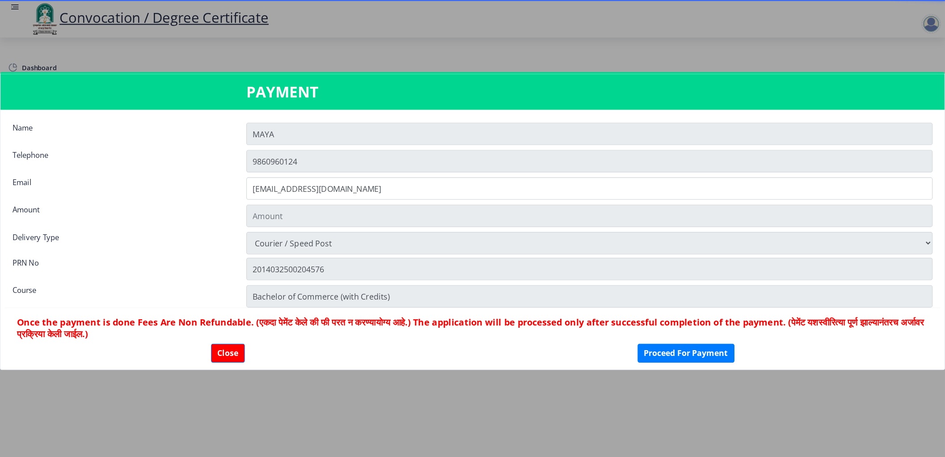
scroll to position [506, 0]
type input "2885"
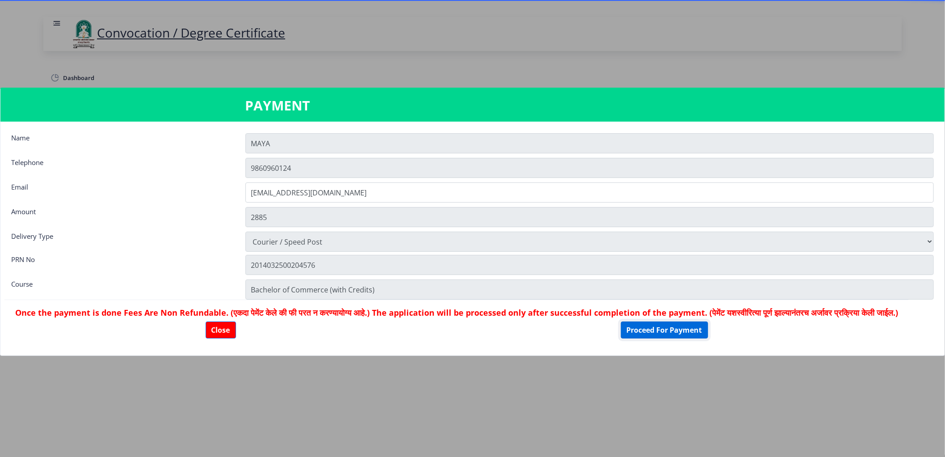
drag, startPoint x: 858, startPoint y: 0, endPoint x: 582, endPoint y: 318, distance: 421.3
click at [621, 322] on button "Proceed For Payment" at bounding box center [664, 330] width 87 height 17
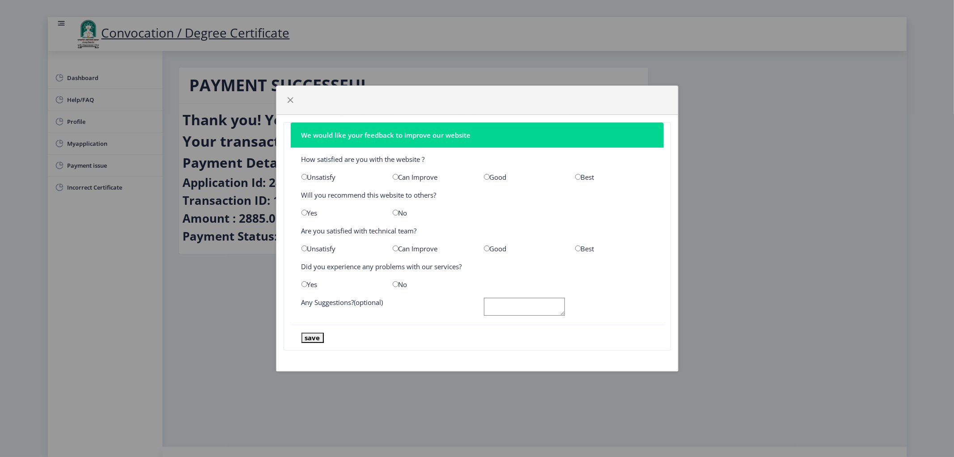
click at [578, 180] on input "radio" at bounding box center [578, 177] width 6 height 6
radio input "true"
click at [394, 212] on input "radio" at bounding box center [396, 213] width 6 height 6
radio input "true"
click at [580, 246] on input "radio" at bounding box center [578, 249] width 6 height 6
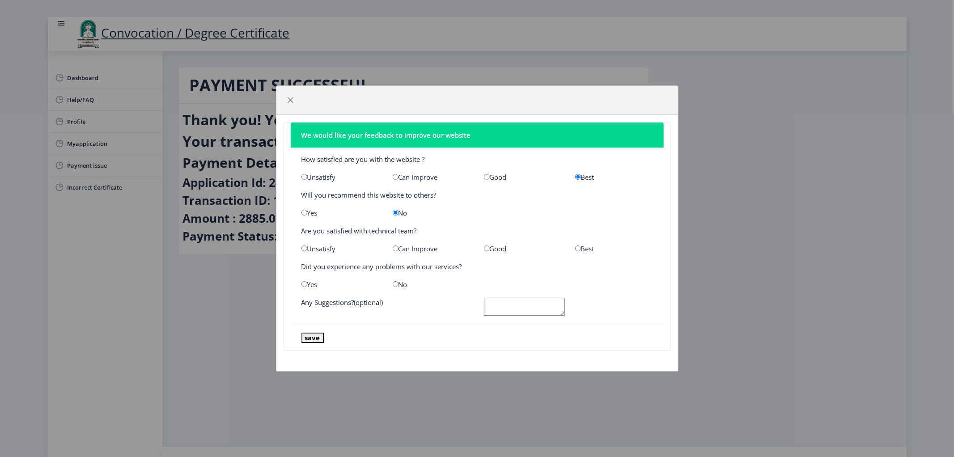
radio input "true"
click at [393, 281] on input "radio" at bounding box center [396, 284] width 6 height 6
radio input "true"
click at [493, 298] on textarea at bounding box center [524, 307] width 81 height 18
type textarea "good services"
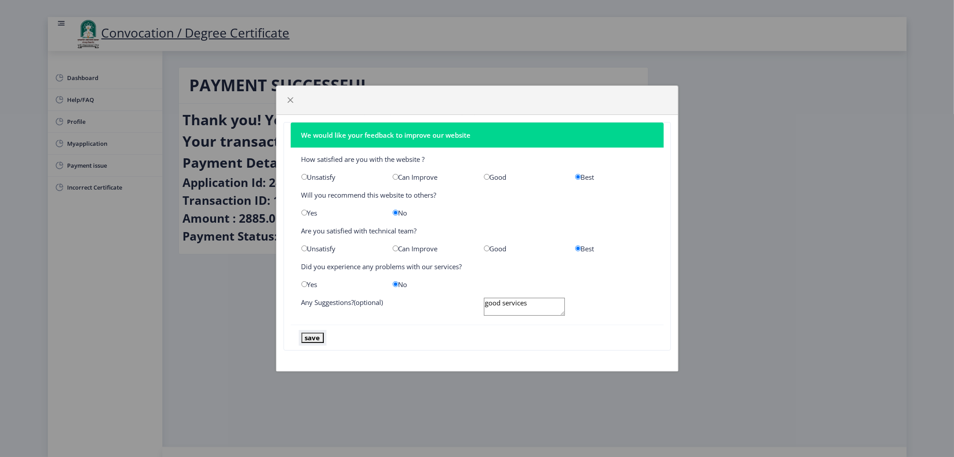
click at [310, 333] on button "save" at bounding box center [312, 338] width 22 height 10
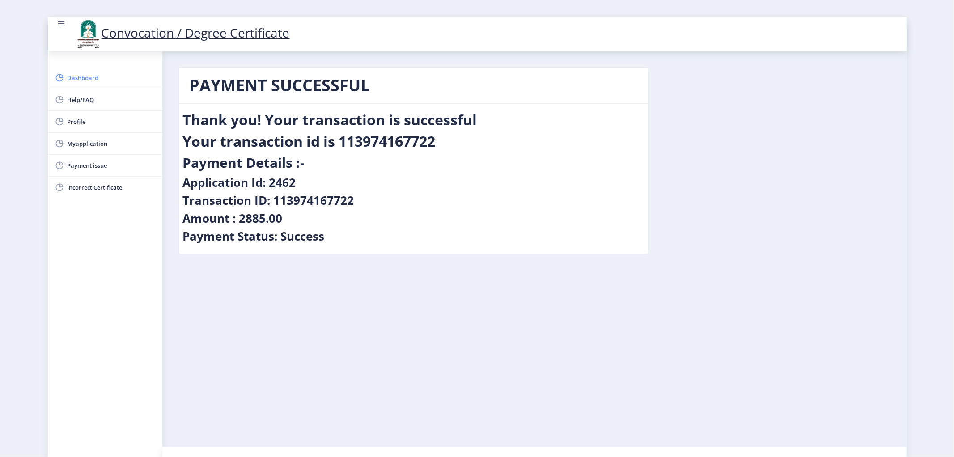
click at [89, 72] on span "Dashboard" at bounding box center [112, 77] width 88 height 11
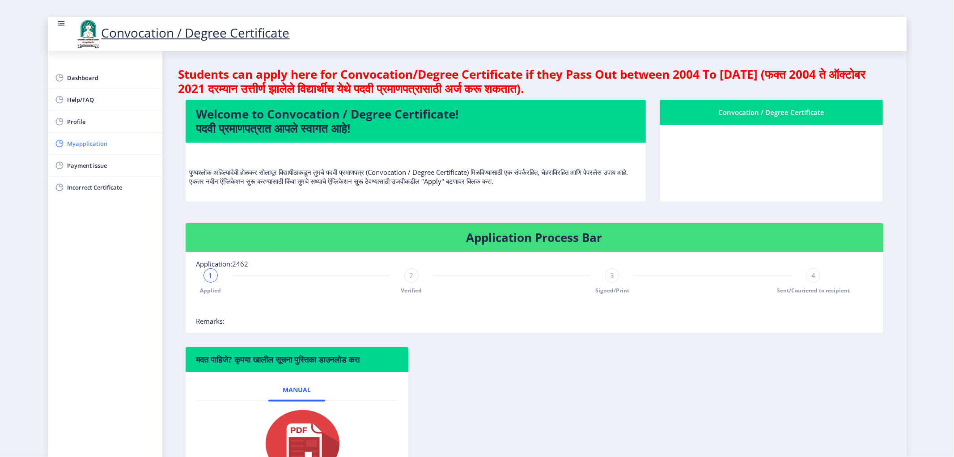
click at [90, 138] on span "Myapplication" at bounding box center [112, 143] width 88 height 11
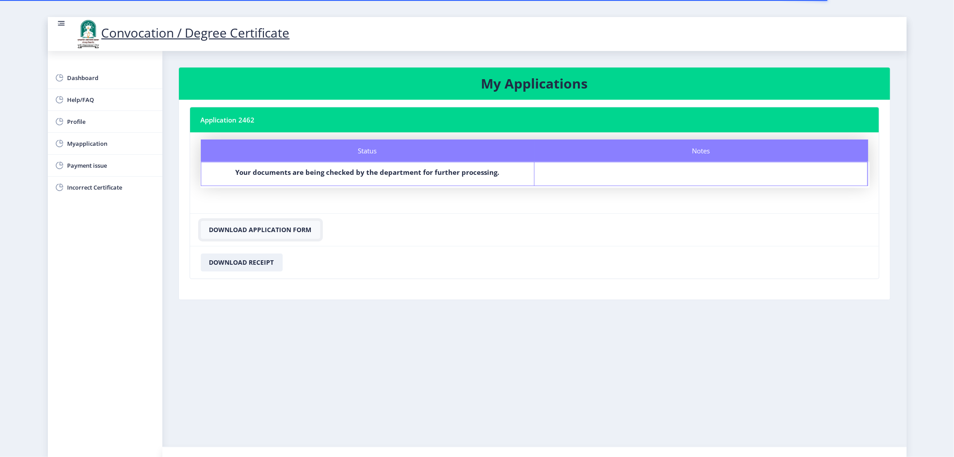
click at [238, 221] on button "Download Application Form" at bounding box center [260, 230] width 119 height 18
click at [209, 254] on button "Download Receipt" at bounding box center [242, 263] width 82 height 18
click at [112, 182] on span "Incorrect Certificate" at bounding box center [112, 187] width 88 height 11
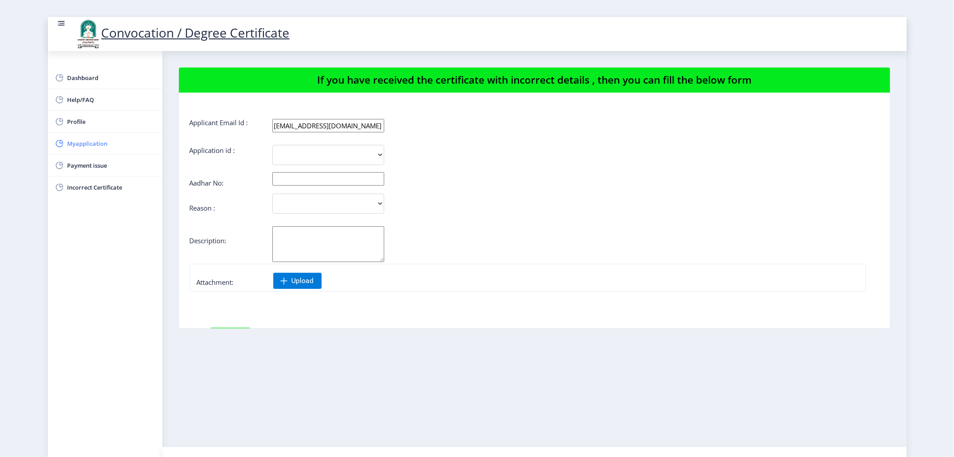
click at [81, 138] on span "Myapplication" at bounding box center [112, 143] width 88 height 11
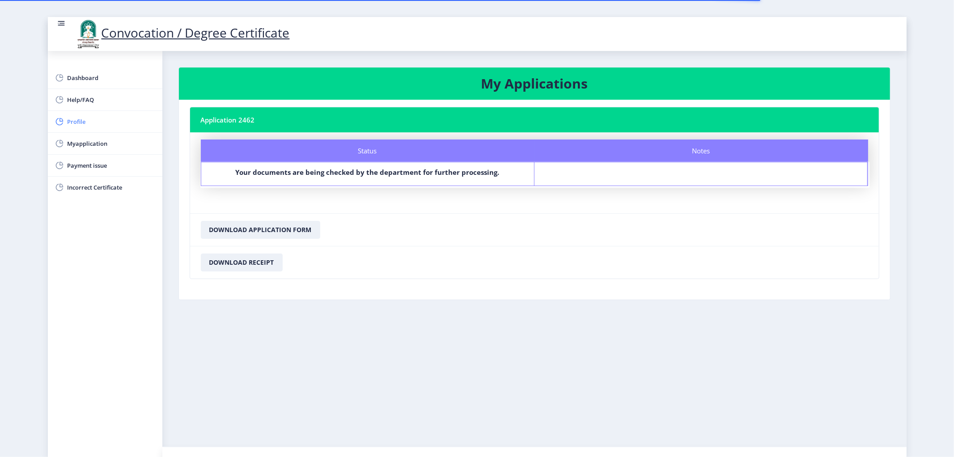
click at [88, 116] on span "Profile" at bounding box center [112, 121] width 88 height 11
select select
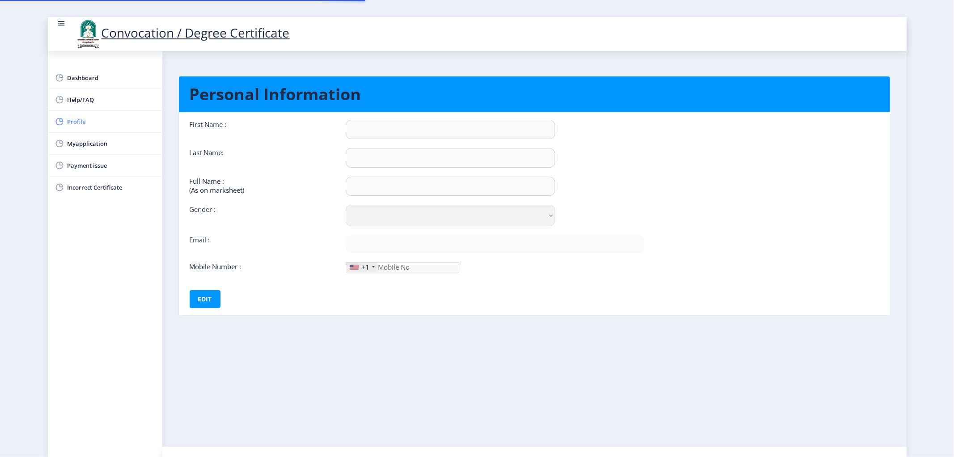
type input "MAYA"
type input "AGASKHANDE"
type input "AGASKHANDE [PERSON_NAME]"
select select "[DEMOGRAPHIC_DATA]"
type input "[EMAIL_ADDRESS][DOMAIN_NAME]"
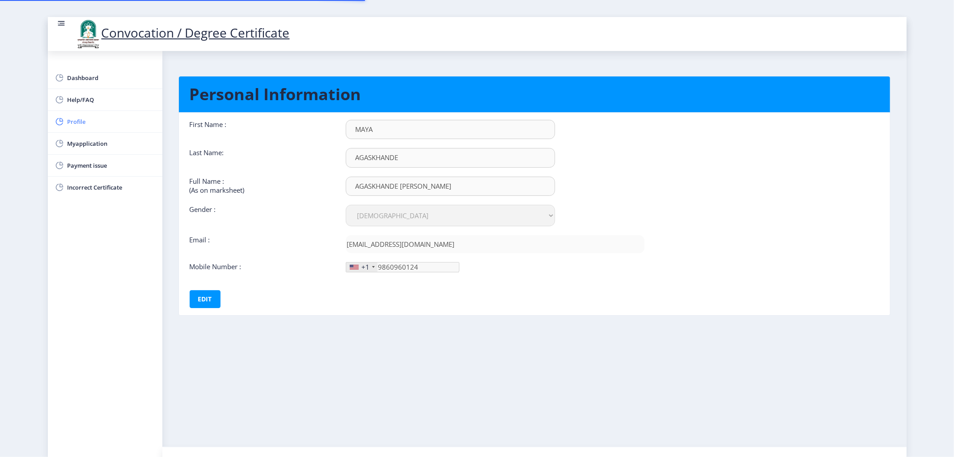
type input "986-096-01"
click at [91, 72] on span "Dashboard" at bounding box center [112, 77] width 88 height 11
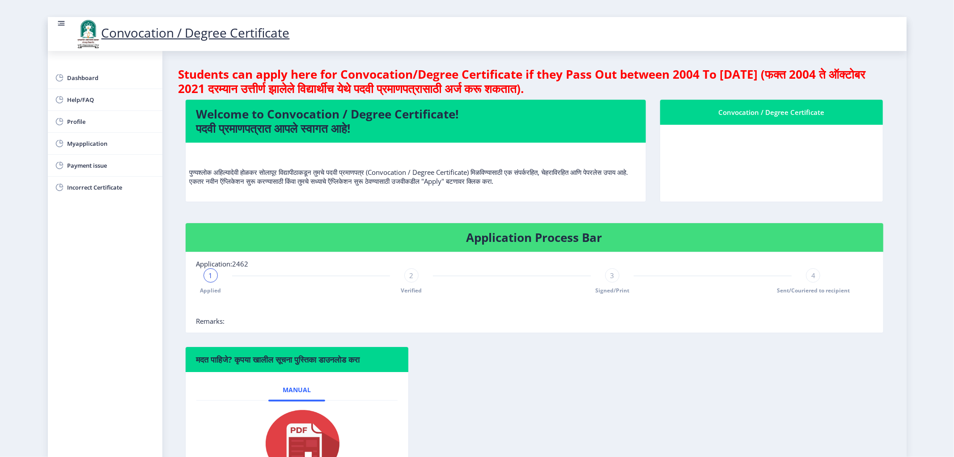
scroll to position [14, 0]
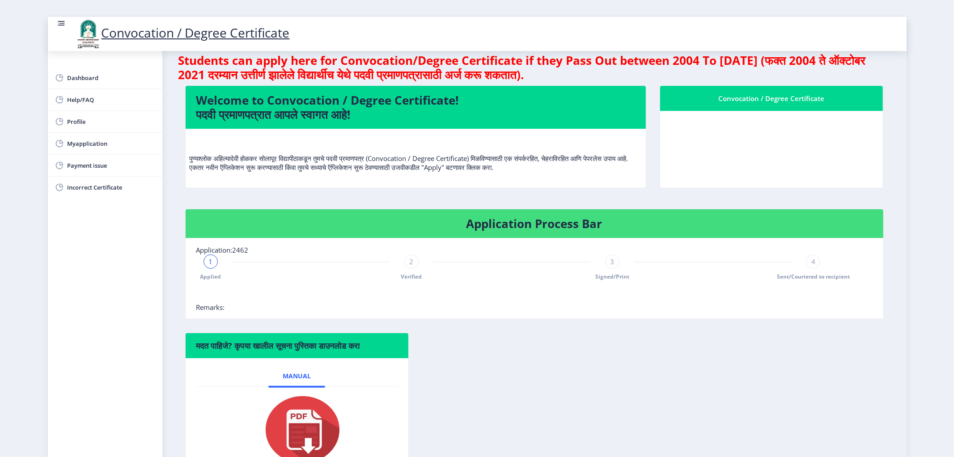
click at [789, 93] on div "Convocation / Degree Certificate" at bounding box center [772, 98] width 202 height 11
click at [91, 116] on span "Profile" at bounding box center [112, 121] width 88 height 11
select select
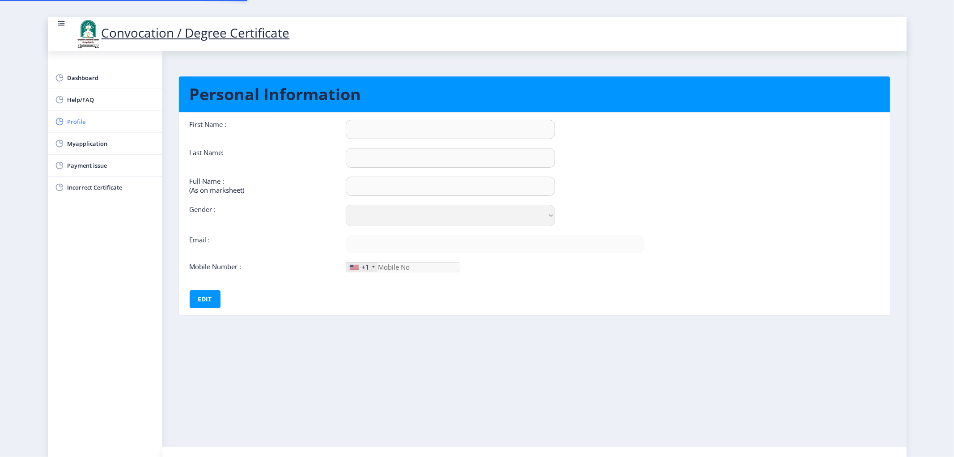
type input "MAYA"
type input "AGASKHANDE"
type input "AGASKHANDE MAYA SITARAM (DAIVSHALA)"
select select "[DEMOGRAPHIC_DATA]"
type input "[EMAIL_ADDRESS][DOMAIN_NAME]"
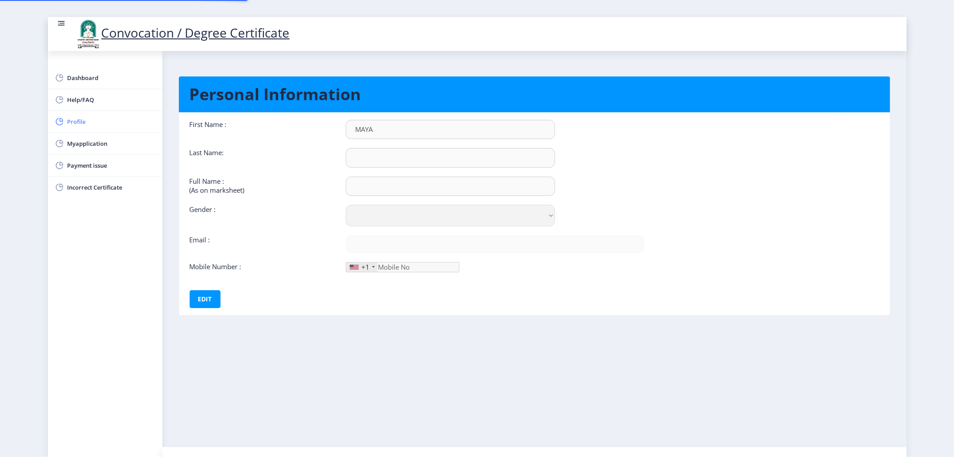
type input "9860960124"
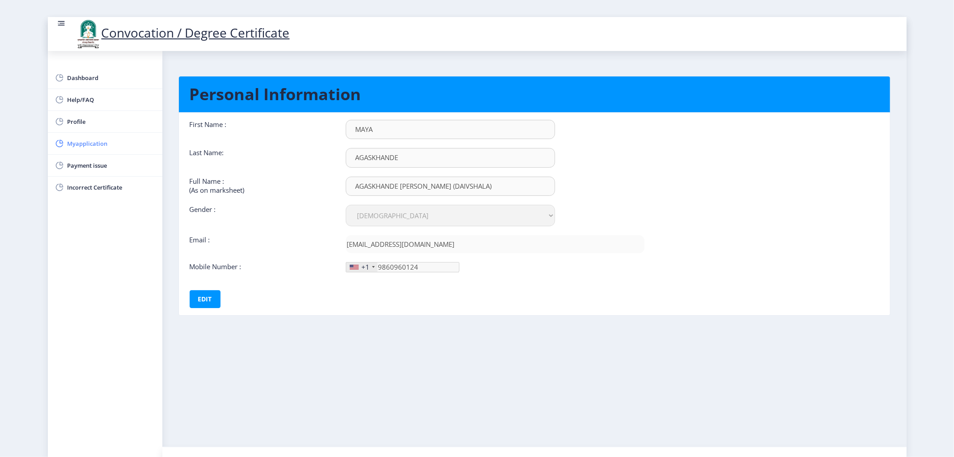
click at [100, 138] on span "Myapplication" at bounding box center [112, 143] width 88 height 11
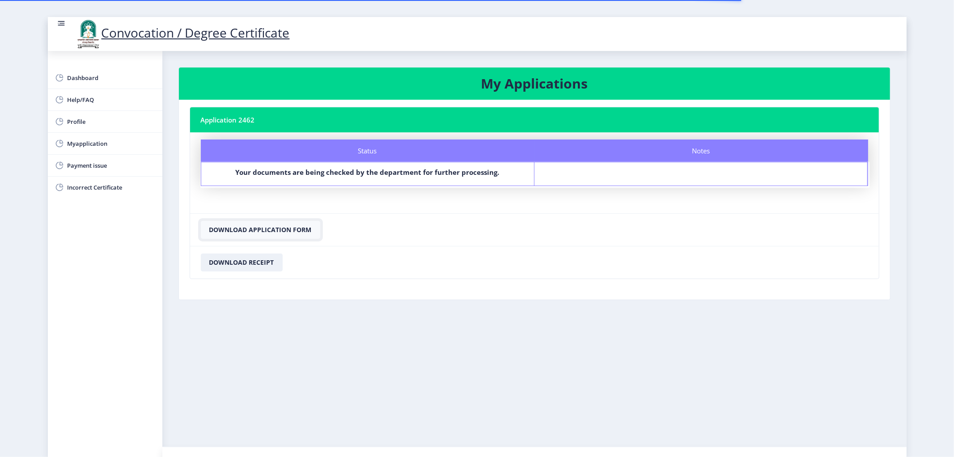
click at [237, 221] on button "Download Application Form" at bounding box center [260, 230] width 119 height 18
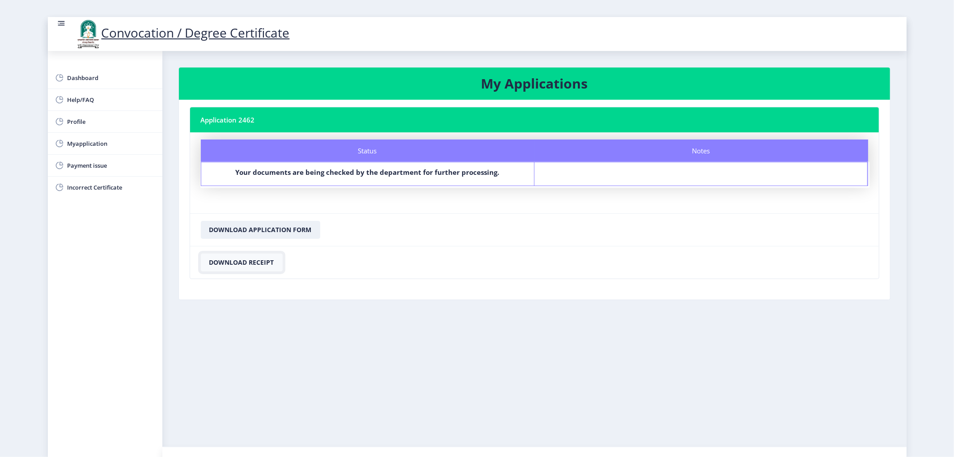
click at [218, 254] on button "Download Receipt" at bounding box center [242, 263] width 82 height 18
click at [83, 116] on span "Profile" at bounding box center [112, 121] width 88 height 11
select select
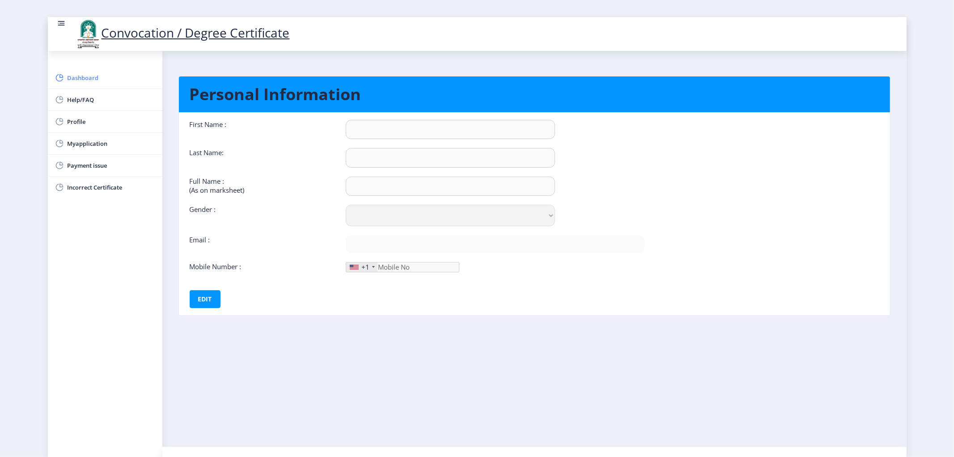
click at [91, 72] on span "Dashboard" at bounding box center [112, 77] width 88 height 11
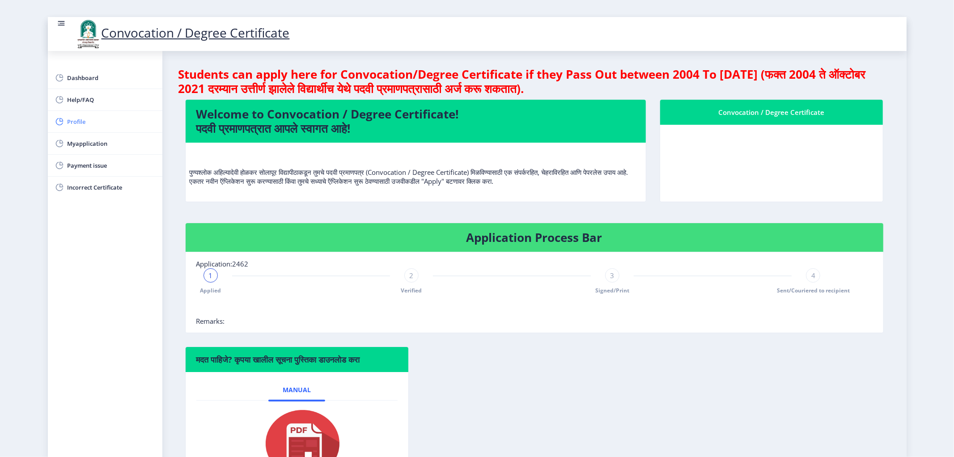
click at [80, 116] on span "Profile" at bounding box center [112, 121] width 88 height 11
select select
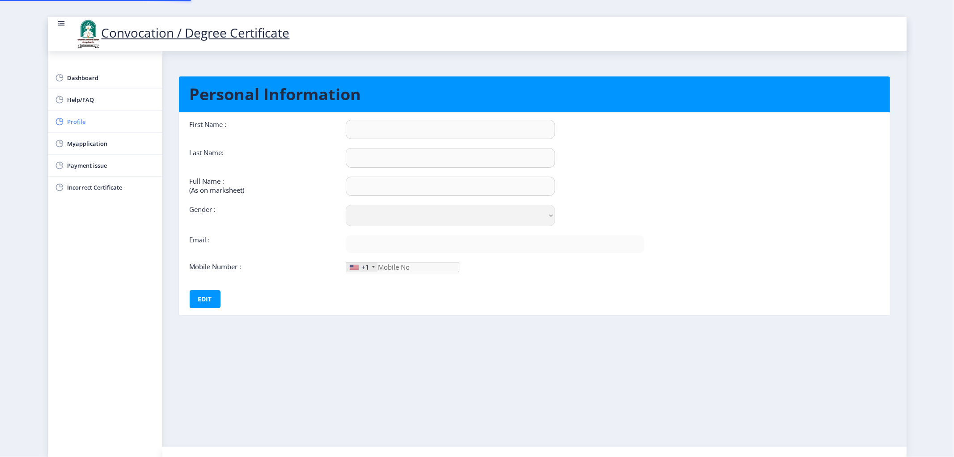
type input "MAYA"
type input "AGASKHANDE"
type input "AGASKHANDE MAYA SITARAM (DAIVSHALA)"
select select "[DEMOGRAPHIC_DATA]"
type input "[EMAIL_ADDRESS][DOMAIN_NAME]"
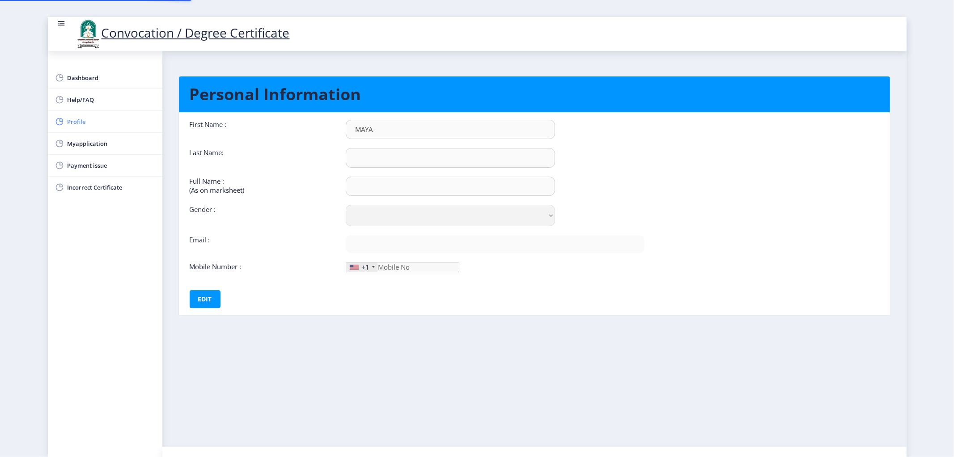
type input "9860960124"
click at [85, 72] on span "Dashboard" at bounding box center [112, 77] width 88 height 11
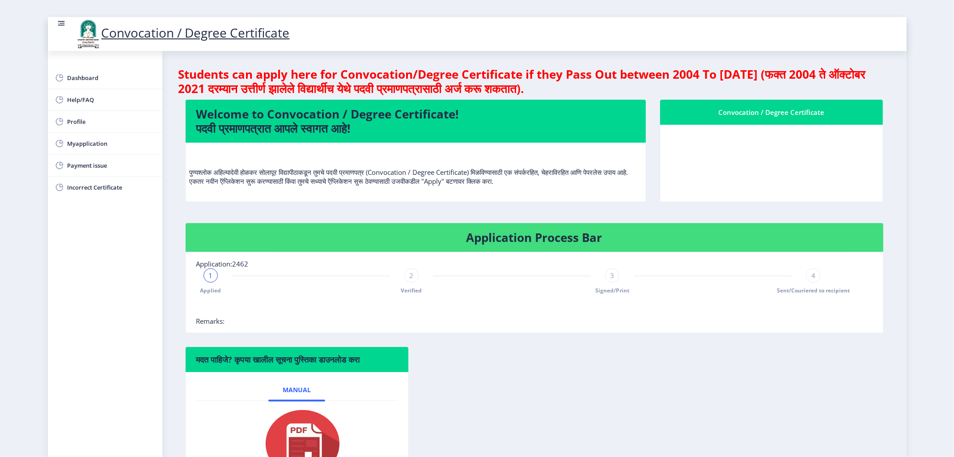
scroll to position [14, 0]
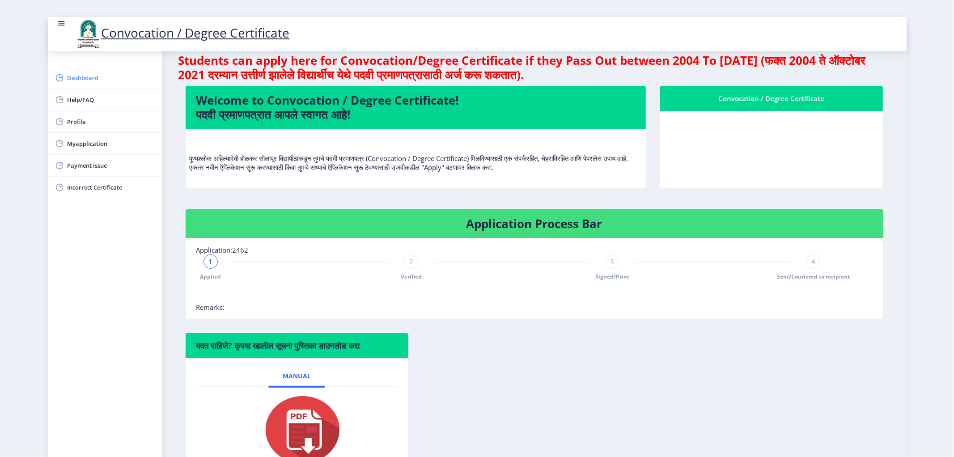
click at [85, 72] on span "Dashboard" at bounding box center [112, 77] width 88 height 11
click at [71, 72] on span "Dashboard" at bounding box center [112, 77] width 88 height 11
click at [90, 116] on span "Profile" at bounding box center [112, 121] width 88 height 11
select select
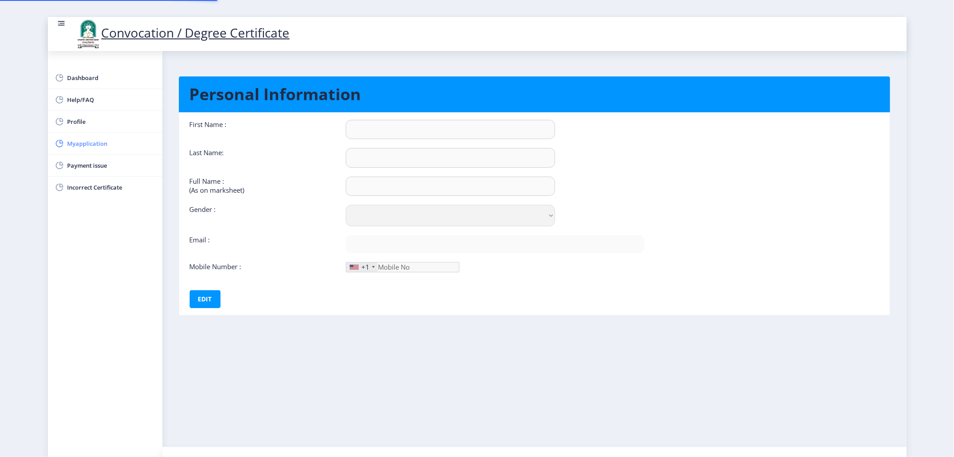
type input "MAYA"
type input "AGASKHANDE"
type input "AGASKHANDE MAYA SITARAM (DAIVSHALA)"
select select "[DEMOGRAPHIC_DATA]"
type input "[EMAIL_ADDRESS][DOMAIN_NAME]"
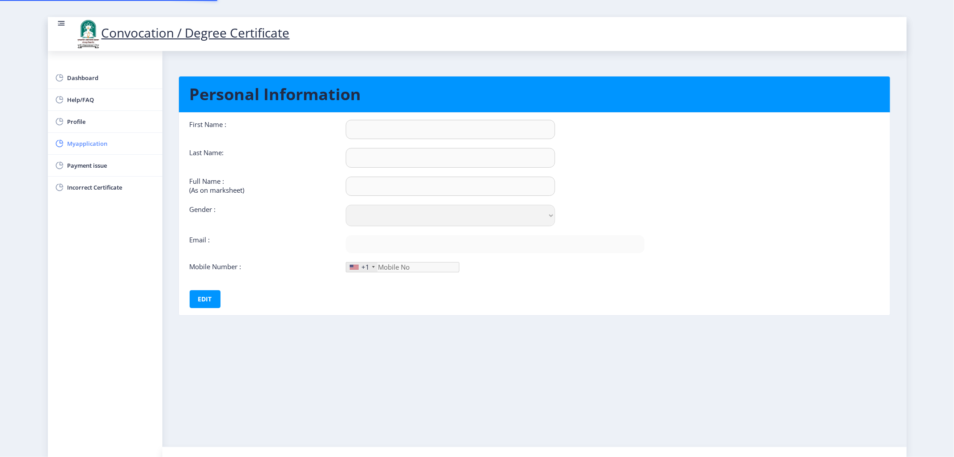
type input "9860960124"
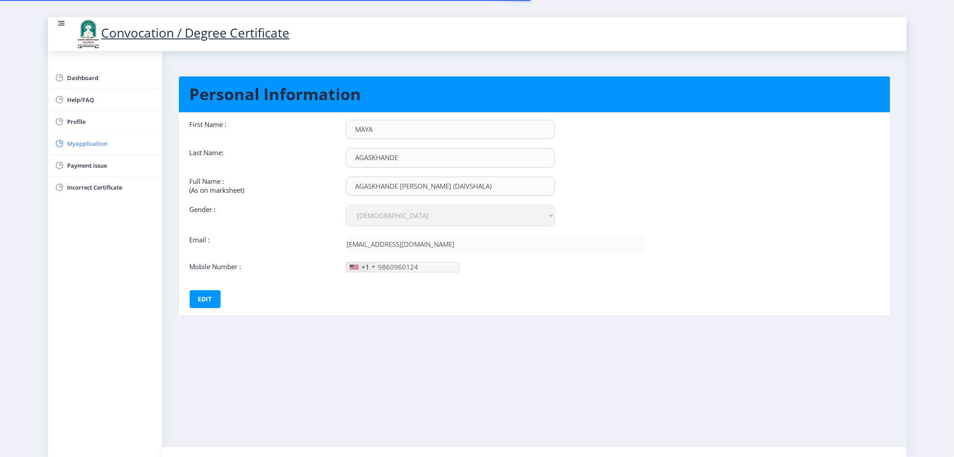
click at [93, 138] on span "Myapplication" at bounding box center [112, 143] width 88 height 11
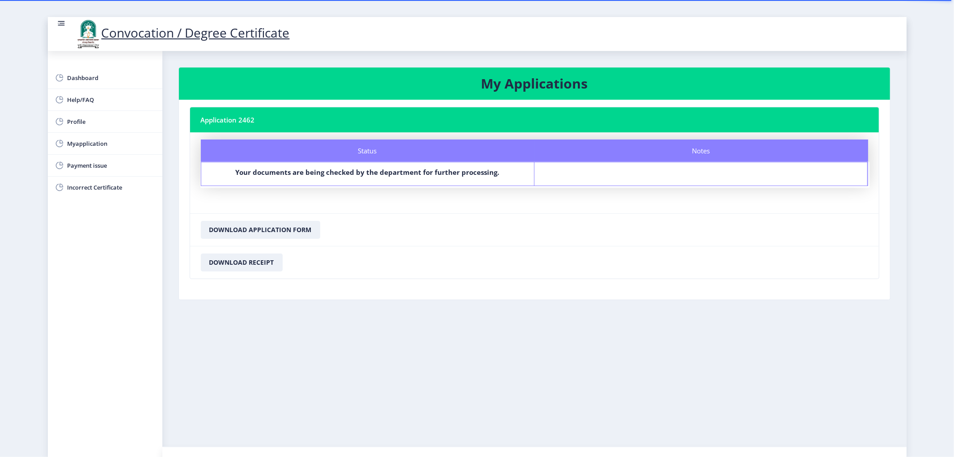
click at [185, 27] on link "Convocation / Degree Certificate" at bounding box center [182, 32] width 215 height 17
click at [59, 23] on rect at bounding box center [61, 23] width 5 height 1
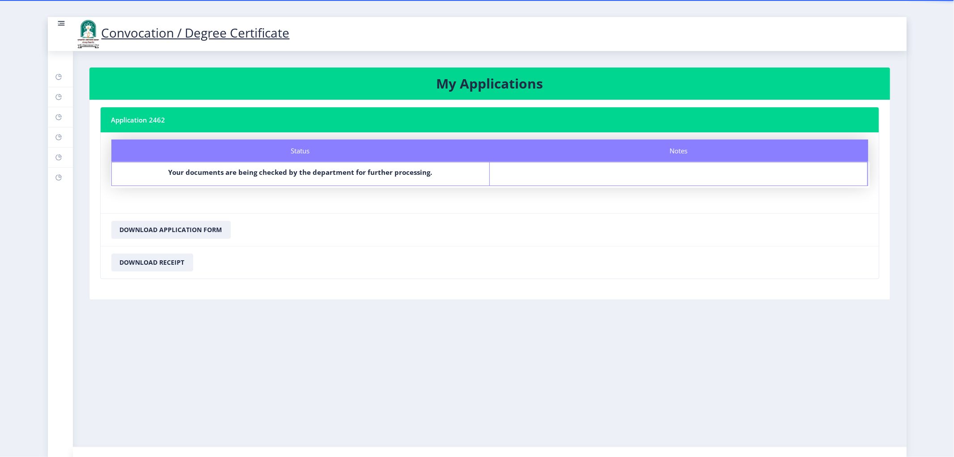
click at [521, 338] on nb-layout-column "My Applications Application 2462 Status Notes Status Your documents are being c…" at bounding box center [490, 249] width 834 height 396
click at [58, 23] on circle at bounding box center [58, 23] width 1 height 1
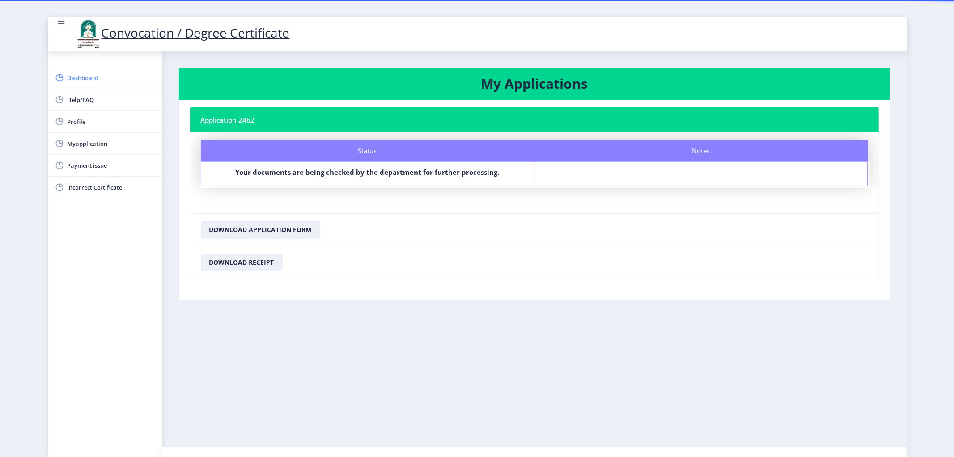
click at [72, 72] on span "Dashboard" at bounding box center [112, 77] width 88 height 11
